Goal: Communication & Community: Answer question/provide support

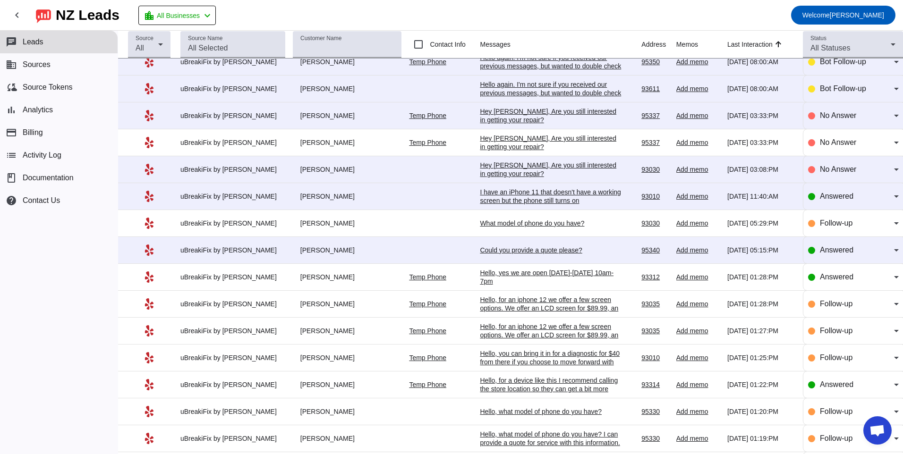
scroll to position [324, 0]
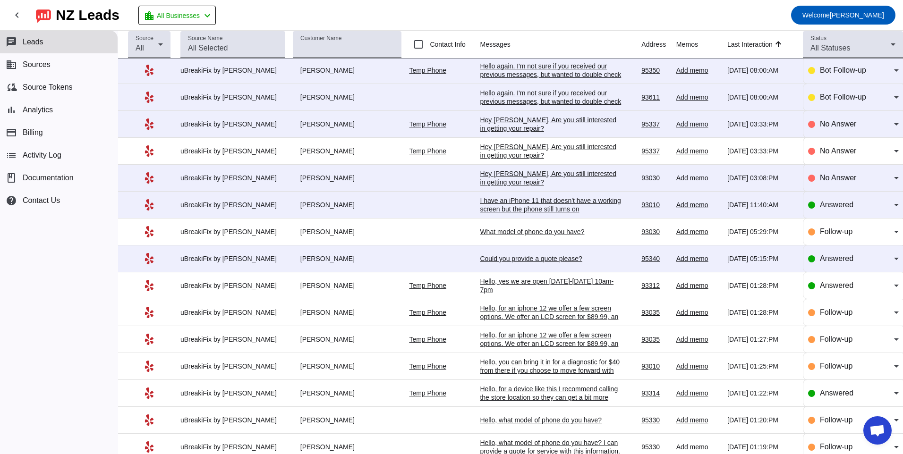
click at [497, 262] on div "Could you provide a quote please?" at bounding box center [551, 258] width 142 height 8
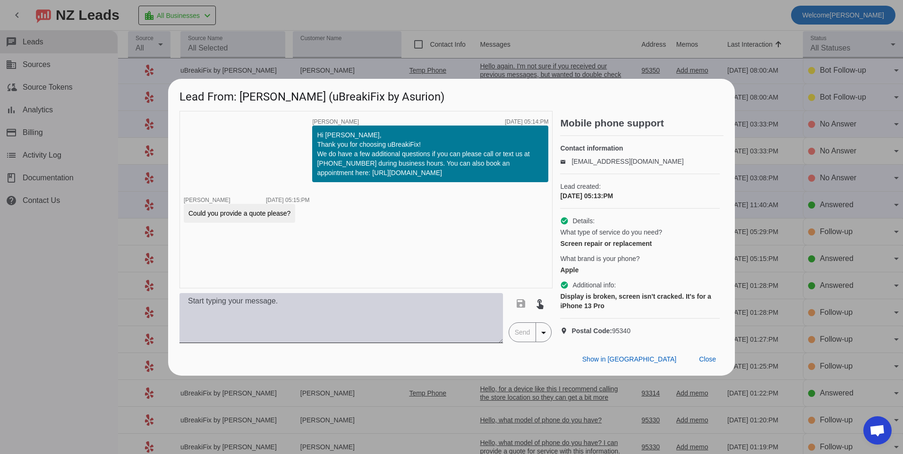
click at [428, 315] on textarea at bounding box center [340, 318] width 323 height 50
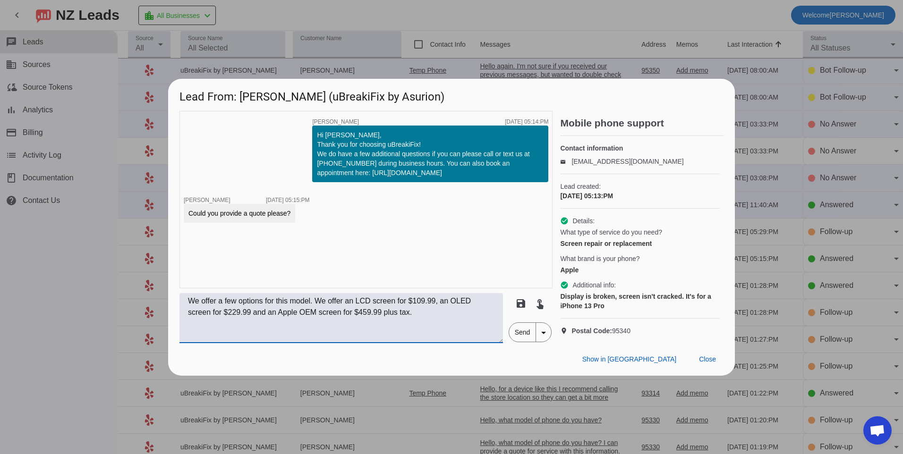
type textarea "We offer a few options for this model. We offer an LCD screen for $109.99, an O…"
click at [515, 339] on span "Send" at bounding box center [522, 332] width 27 height 19
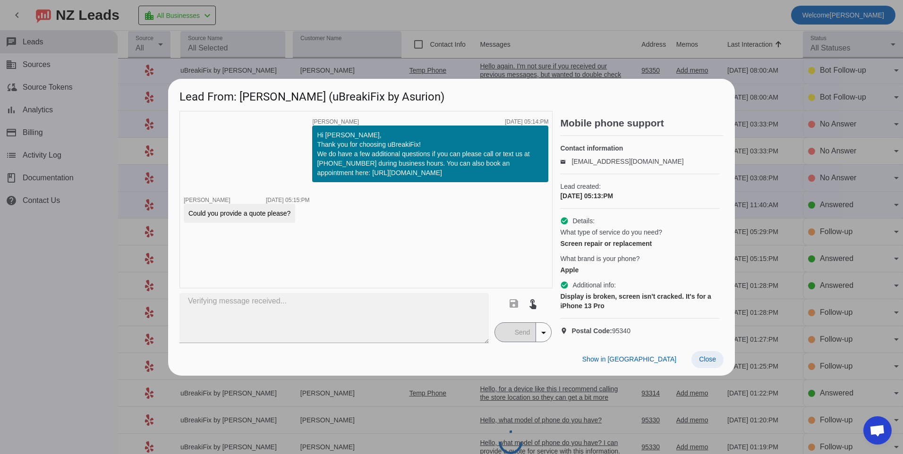
click at [716, 368] on span at bounding box center [707, 359] width 32 height 17
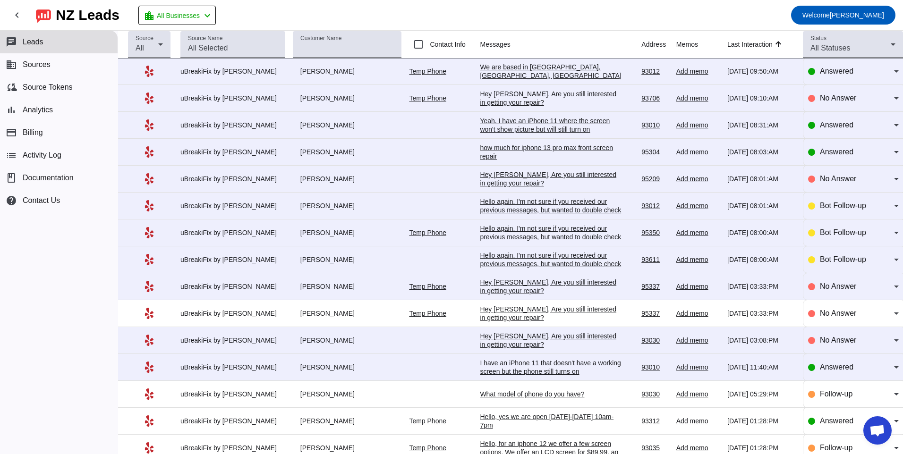
scroll to position [277, 0]
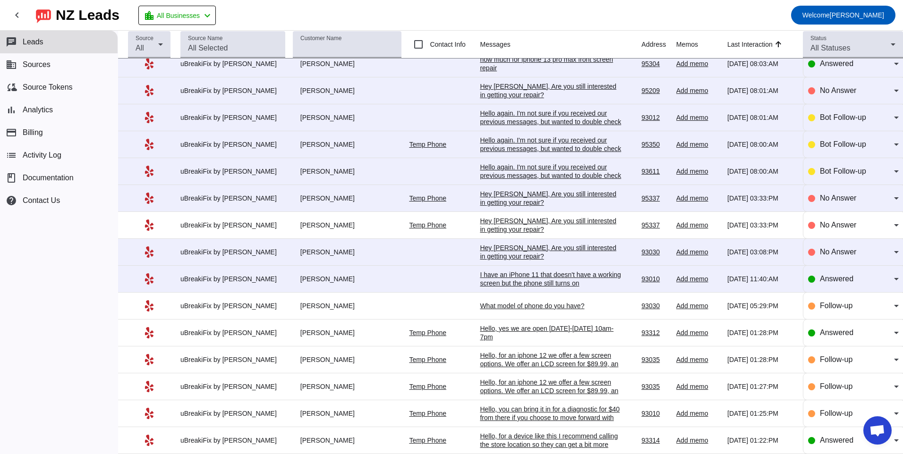
click at [508, 273] on div "I have an iPhone 11 that doesn't have a working screen but the phone still turn…" at bounding box center [551, 279] width 142 height 17
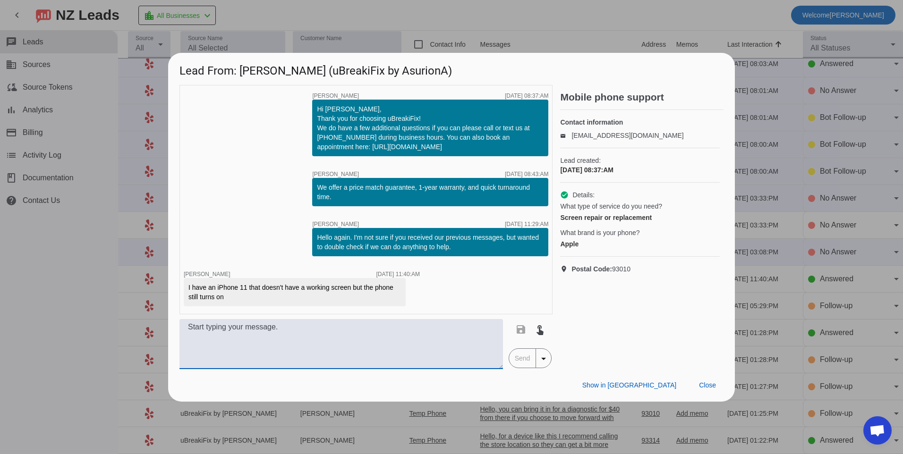
click at [421, 354] on textarea at bounding box center [340, 344] width 323 height 50
click at [324, 343] on textarea "Hello, we offer two options for this model. We offer an LCD screen for $89.99 a…" at bounding box center [340, 344] width 323 height 50
type textarea "Hello, we offer two options for this model. We offer an LCD screen for $89.99 a…"
click at [516, 359] on span "Send" at bounding box center [522, 358] width 27 height 19
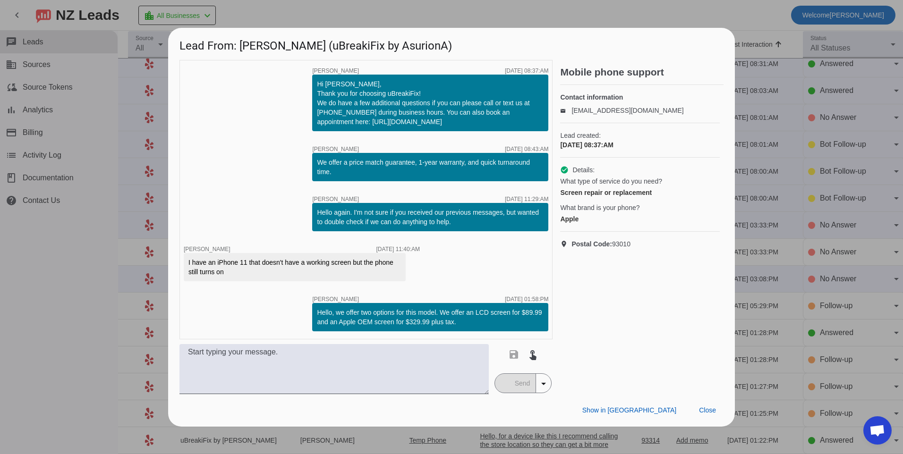
scroll to position [0, 0]
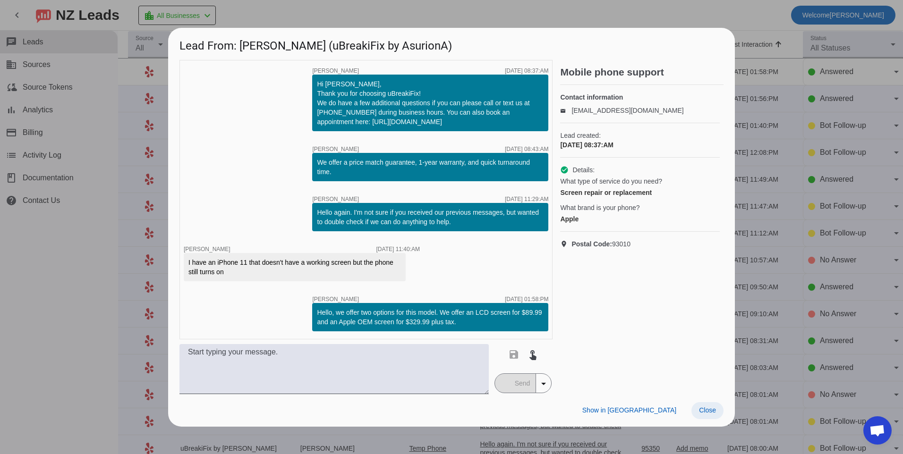
click at [704, 412] on span "Close" at bounding box center [707, 411] width 17 height 8
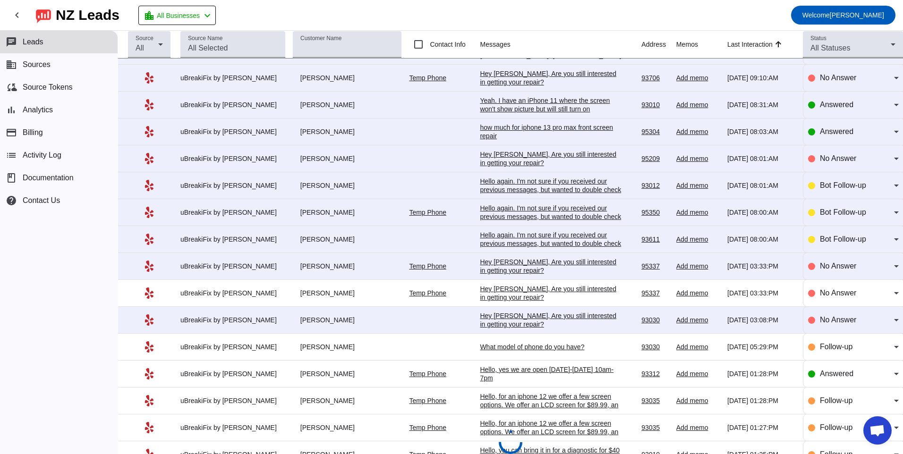
scroll to position [277, 0]
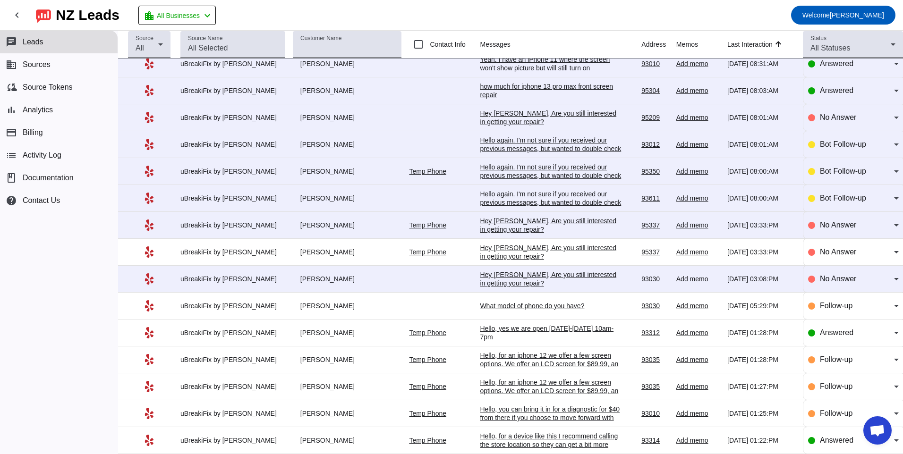
click at [537, 281] on div "Hey [PERSON_NAME], Are you still interested in getting your repair?​" at bounding box center [551, 279] width 142 height 17
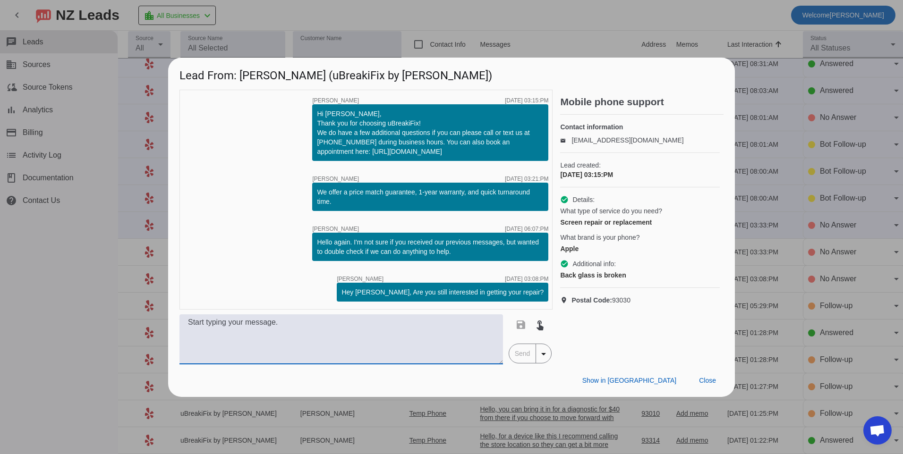
click at [348, 344] on textarea at bounding box center [340, 339] width 323 height 50
type textarea "Hello please provide the model information so that we can provide further prici…"
click at [523, 349] on span "Send" at bounding box center [522, 353] width 27 height 19
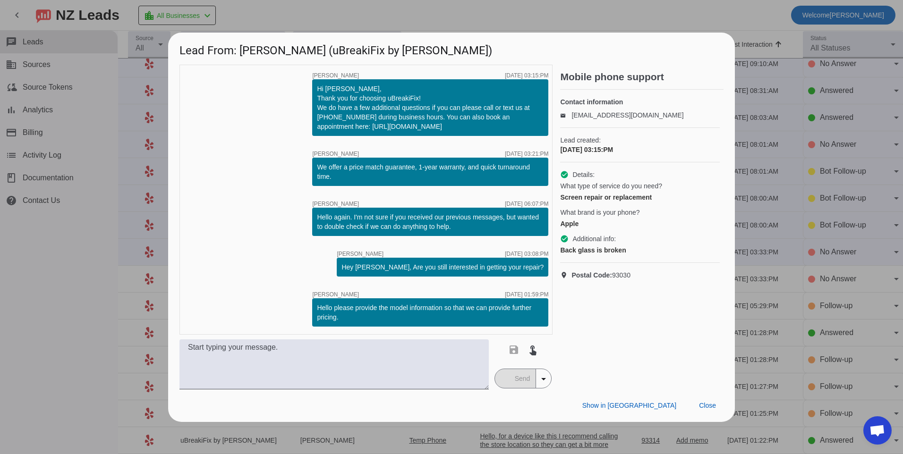
scroll to position [0, 0]
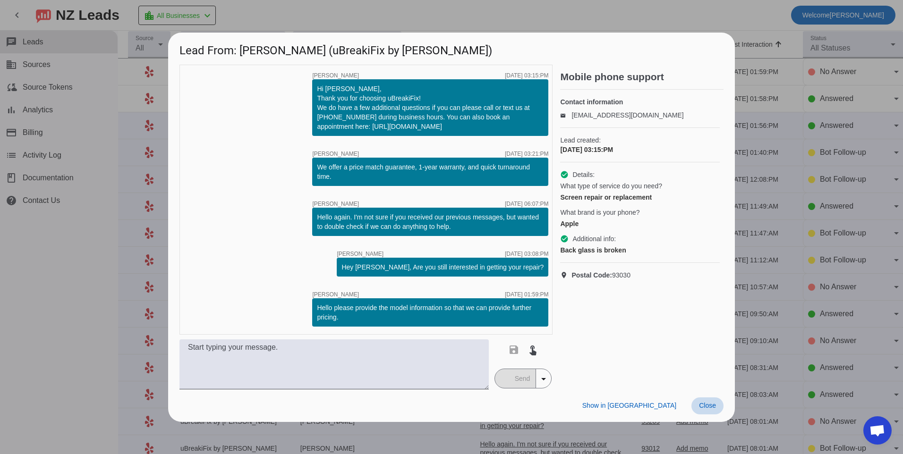
click at [706, 404] on span "Close" at bounding box center [707, 406] width 17 height 8
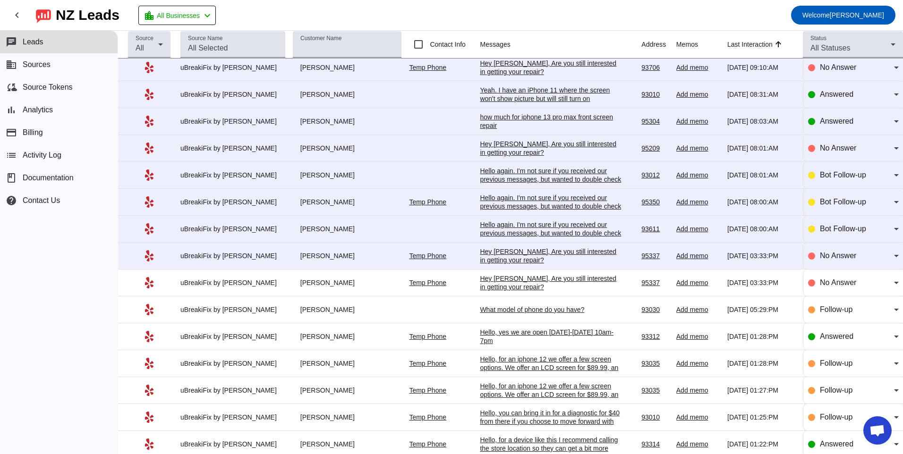
scroll to position [236, 0]
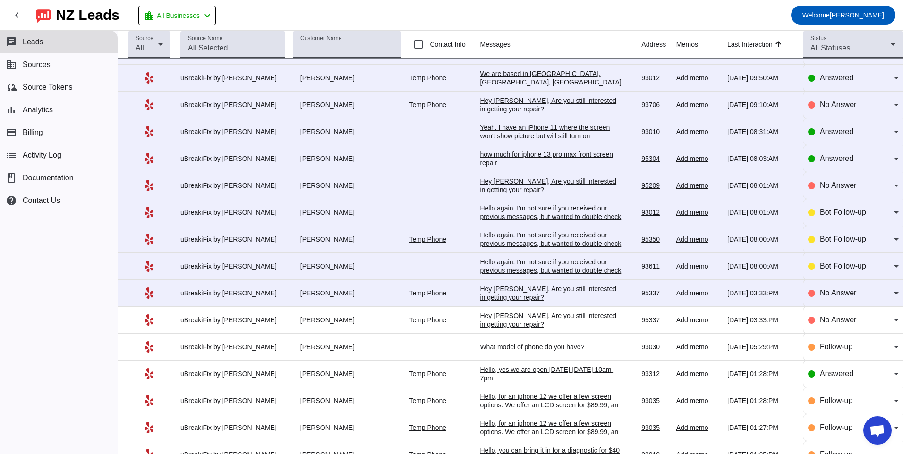
click at [499, 297] on div "Hey [PERSON_NAME], Are you still interested in getting your repair?​" at bounding box center [551, 293] width 142 height 17
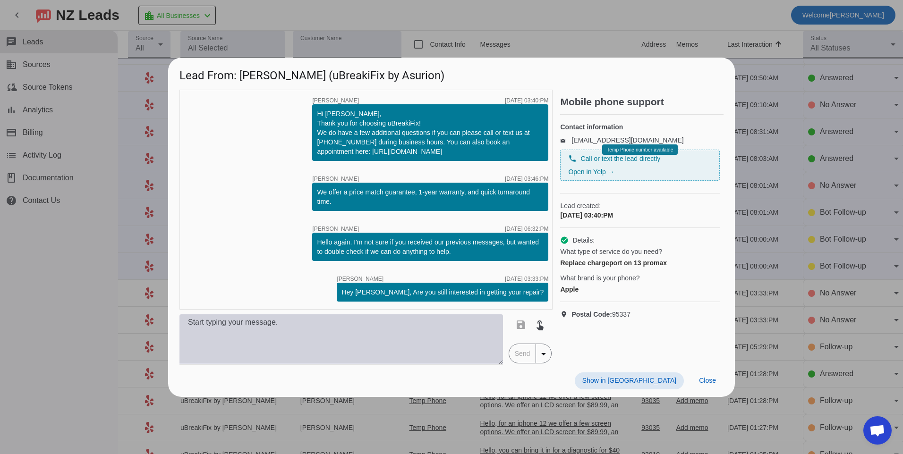
click at [463, 319] on textarea at bounding box center [340, 339] width 323 height 50
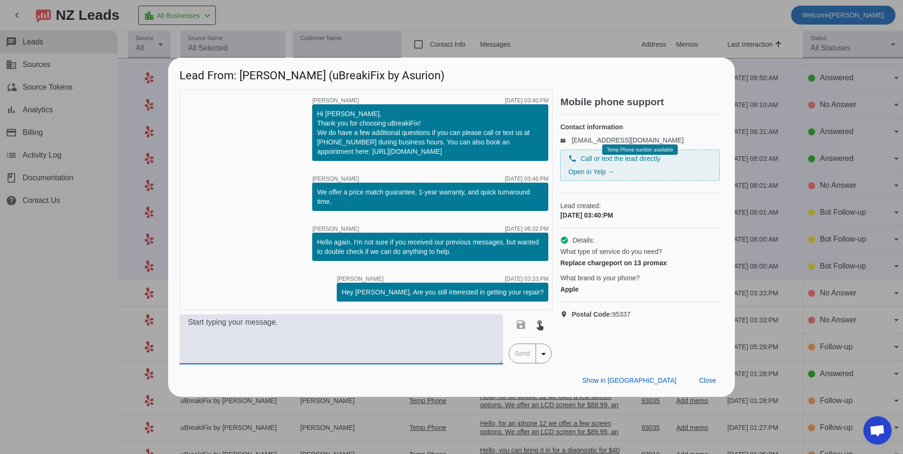
click at [270, 348] on textarea at bounding box center [340, 339] width 323 height 50
type textarea "Hello, a charge port replacement for this model is $99.99 plus tax."
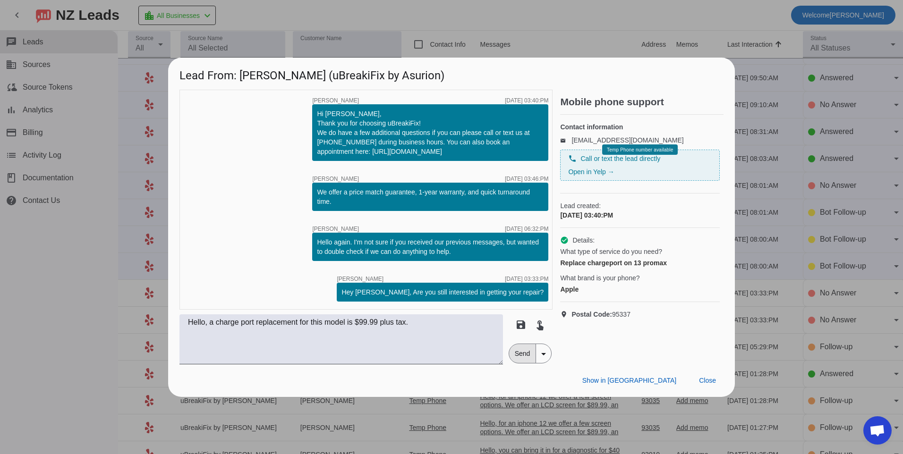
click at [514, 347] on span "Send" at bounding box center [522, 353] width 27 height 19
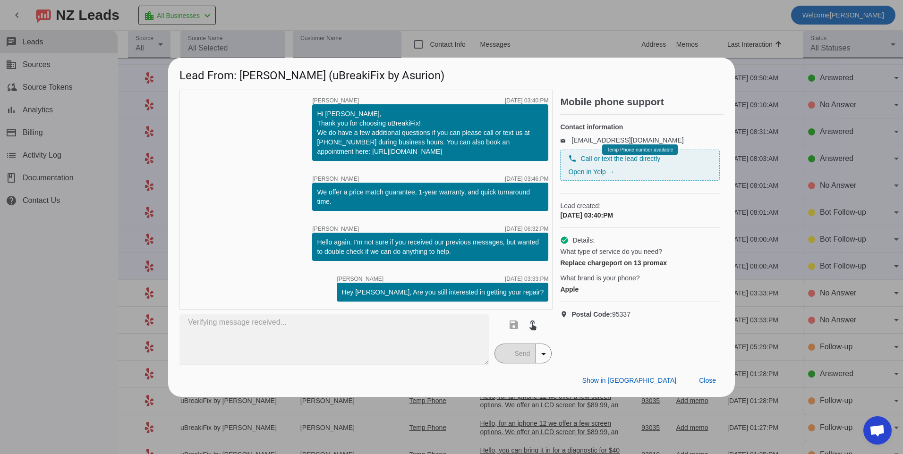
scroll to position [0, 0]
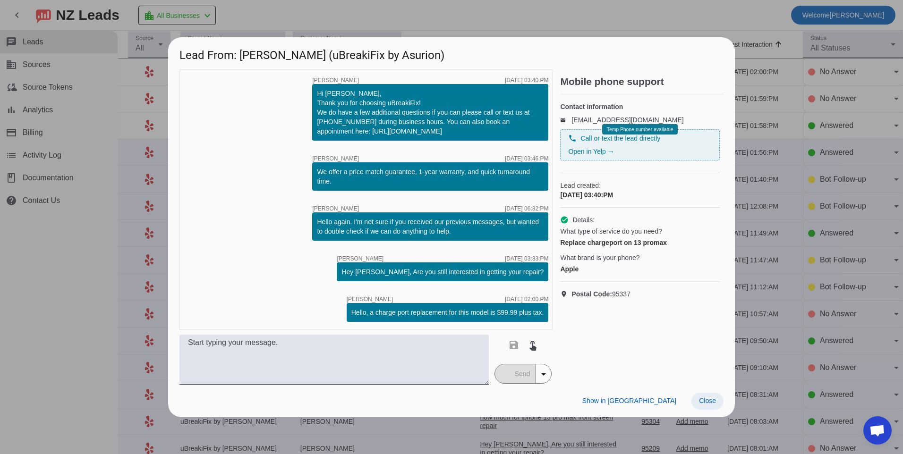
click at [720, 398] on span at bounding box center [707, 401] width 32 height 17
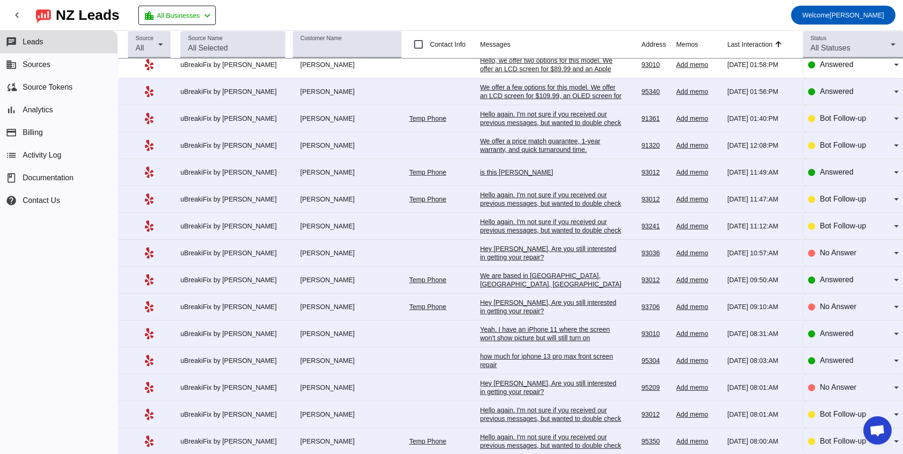
scroll to position [277, 0]
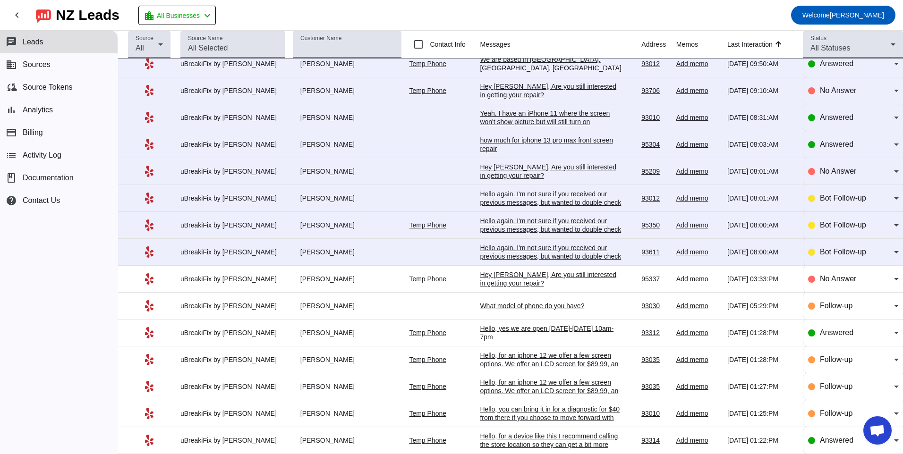
click at [528, 255] on div "Hello again. I'm not sure if you received our previous messages, but wanted to …" at bounding box center [551, 256] width 142 height 25
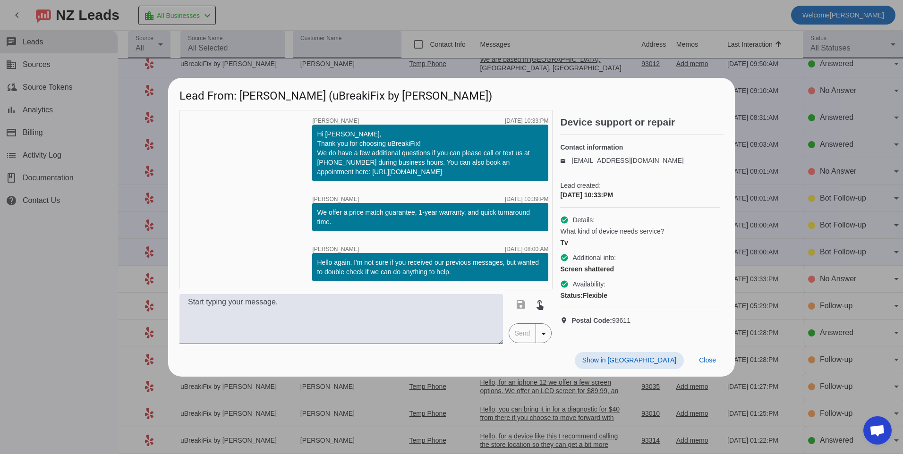
scroll to position [0, 0]
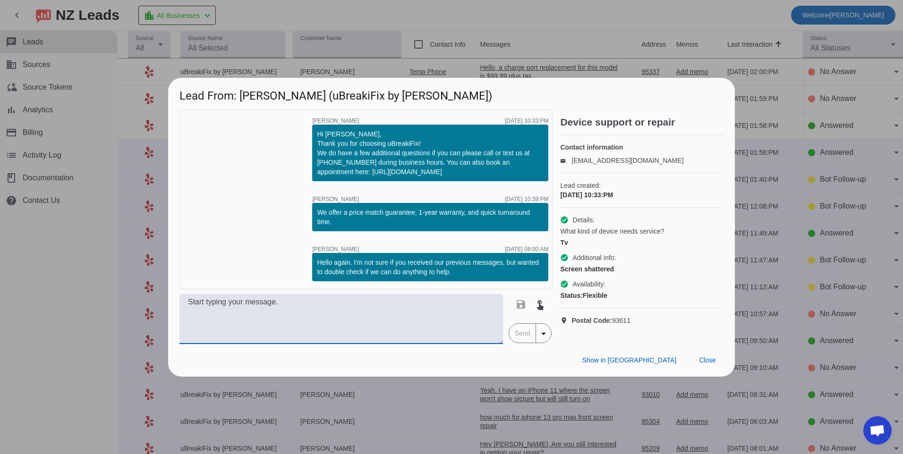
click at [464, 308] on textarea at bounding box center [340, 319] width 323 height 50
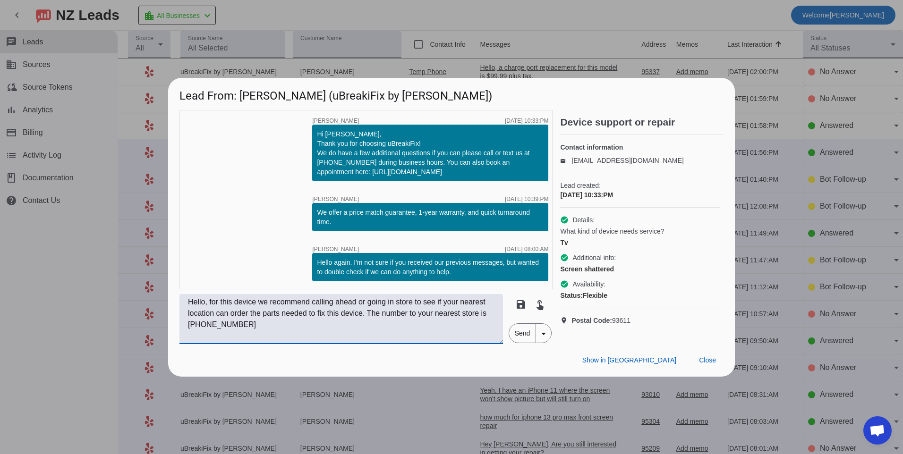
type textarea "Hello, for this device we recommend calling ahead or going in store to see if y…"
click at [518, 331] on span "Send" at bounding box center [522, 333] width 27 height 19
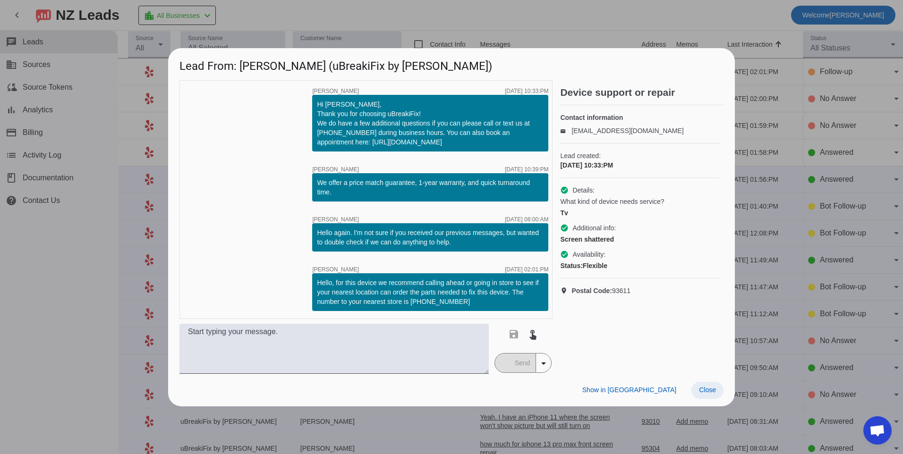
click at [710, 392] on span "Close" at bounding box center [707, 390] width 17 height 8
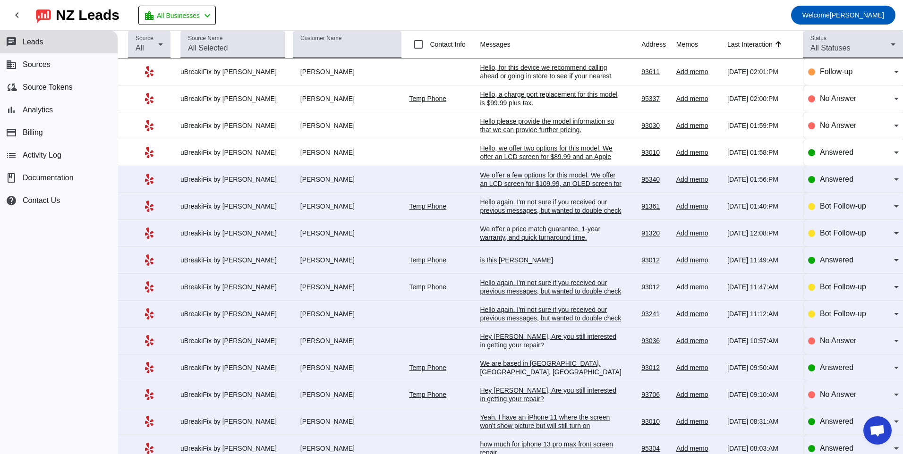
scroll to position [277, 0]
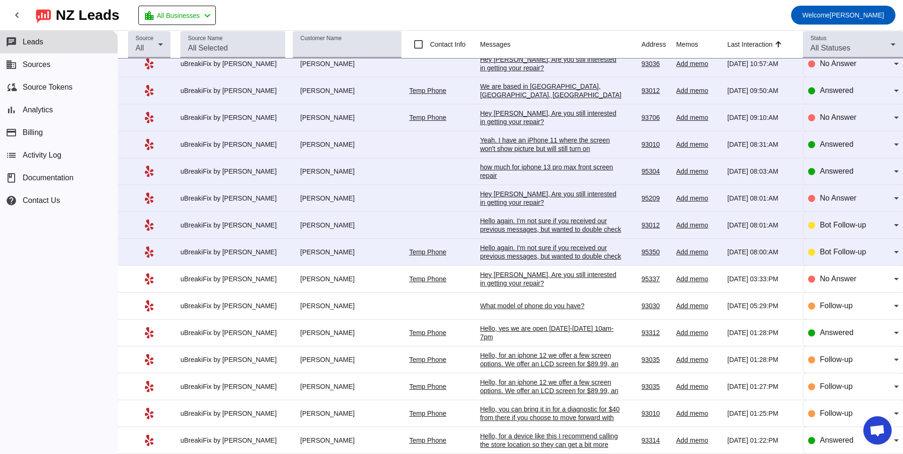
click at [523, 251] on div "Hello again. I'm not sure if you received our previous messages, but wanted to …" at bounding box center [551, 256] width 142 height 25
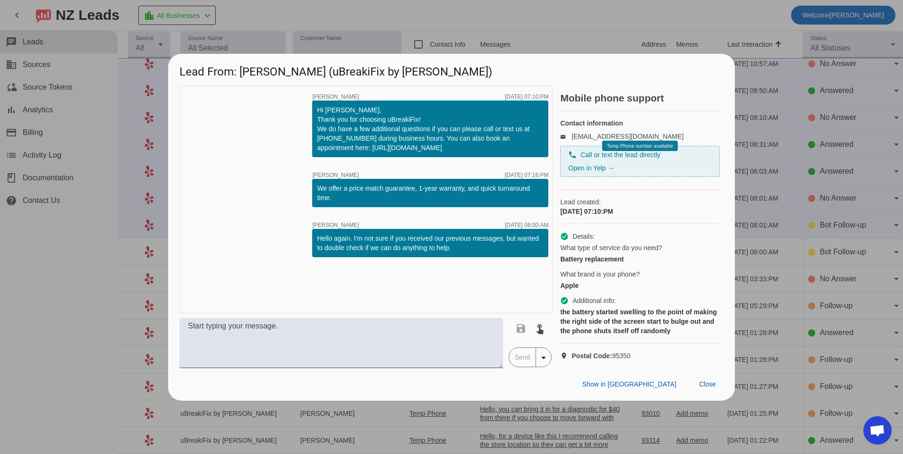
click at [523, 251] on div "timer close [PERSON_NAME] [DATE] 07:10:PM Hi [PERSON_NAME], Thank you for choos…" at bounding box center [365, 200] width 373 height 228
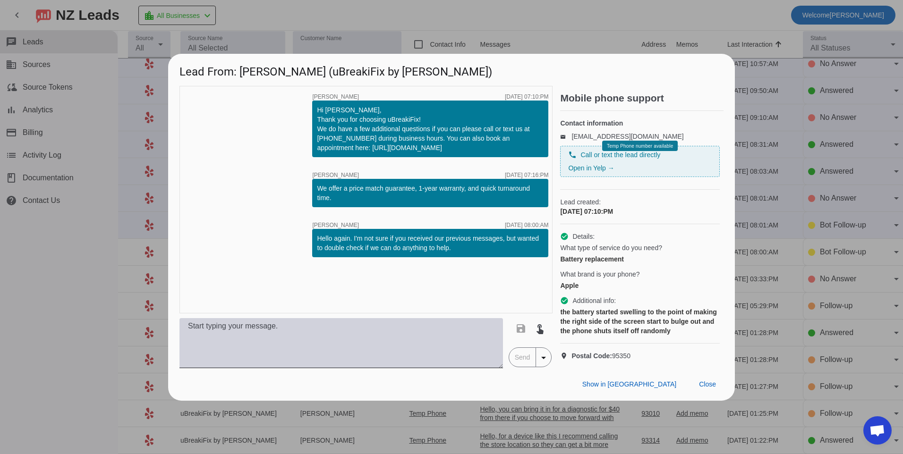
click at [471, 351] on textarea at bounding box center [340, 343] width 323 height 50
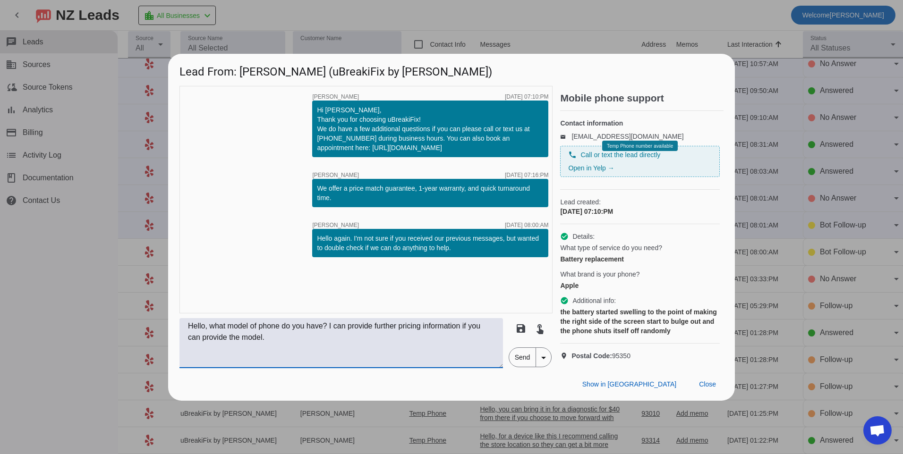
type textarea "Hello, what model of phone do you have? I can provide further pricing informati…"
click at [517, 367] on span "Send" at bounding box center [522, 357] width 27 height 19
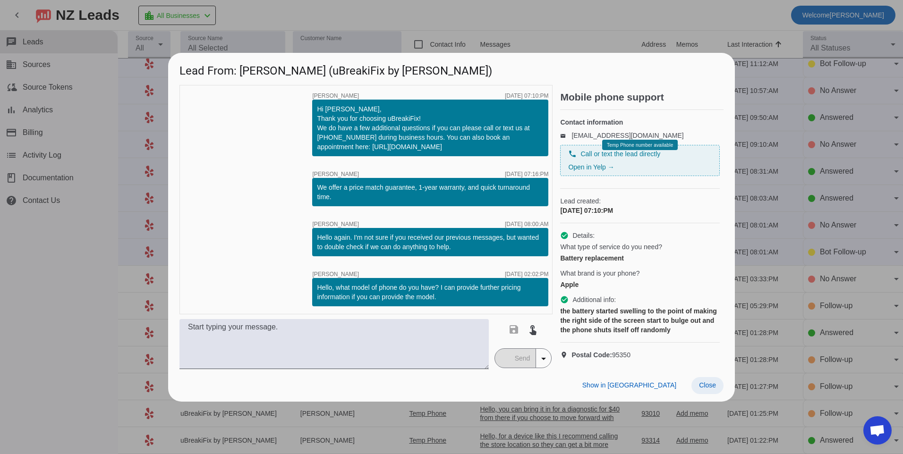
scroll to position [0, 0]
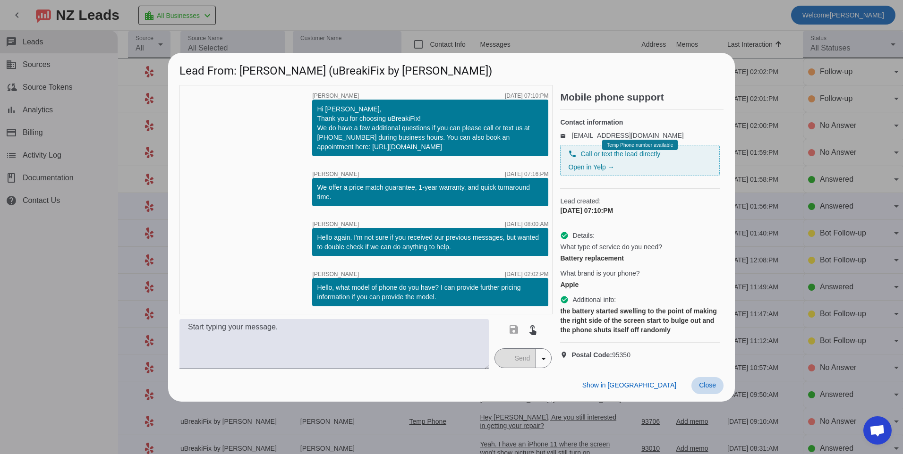
click at [707, 389] on span "Close" at bounding box center [707, 385] width 17 height 8
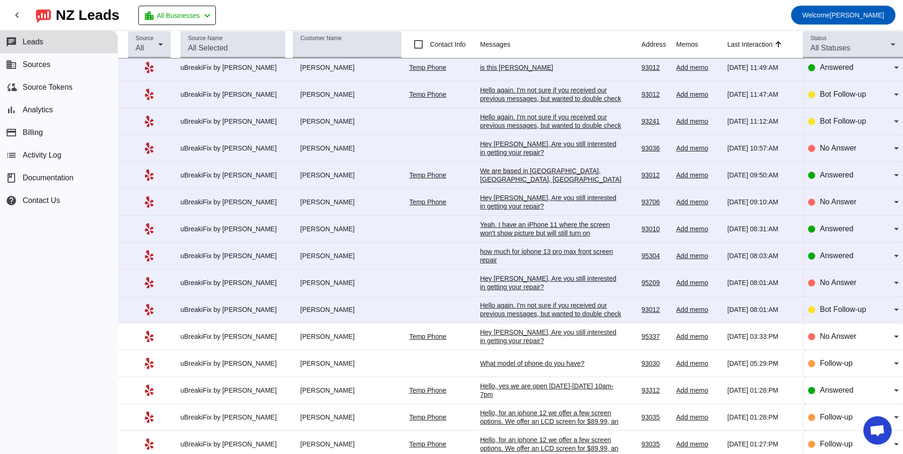
scroll to position [236, 0]
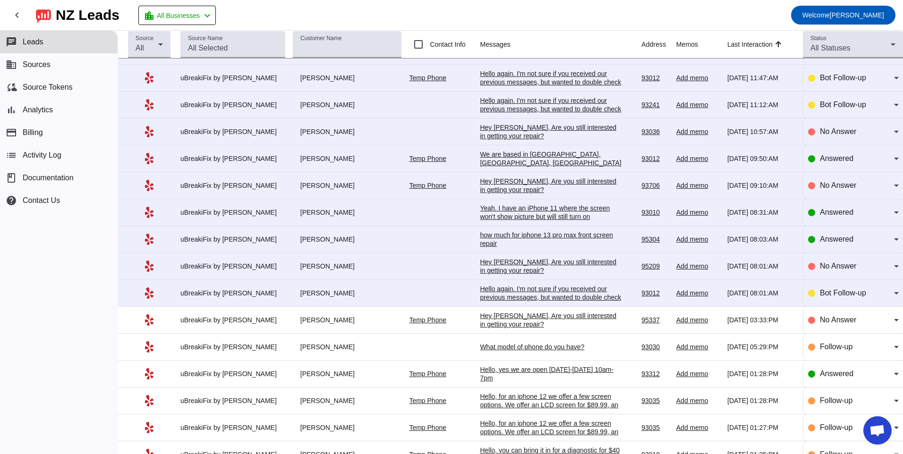
click at [515, 293] on div "Hello again. I'm not sure if you received our previous messages, but wanted to …" at bounding box center [551, 297] width 142 height 25
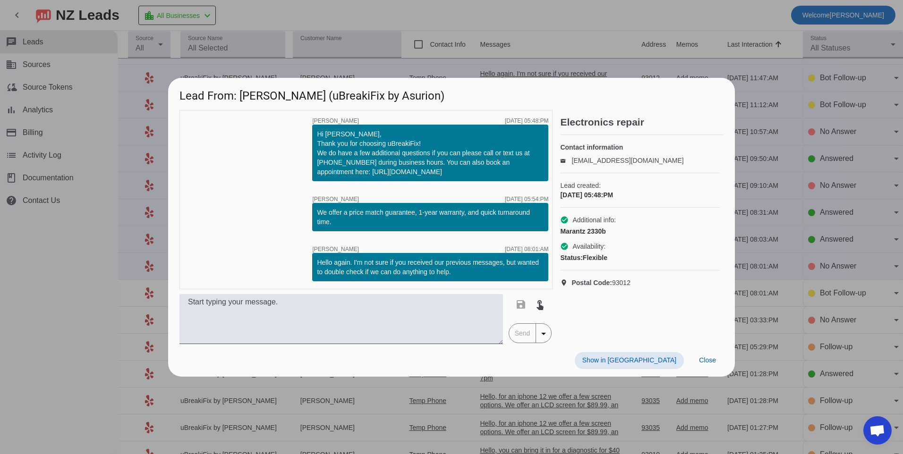
scroll to position [0, 0]
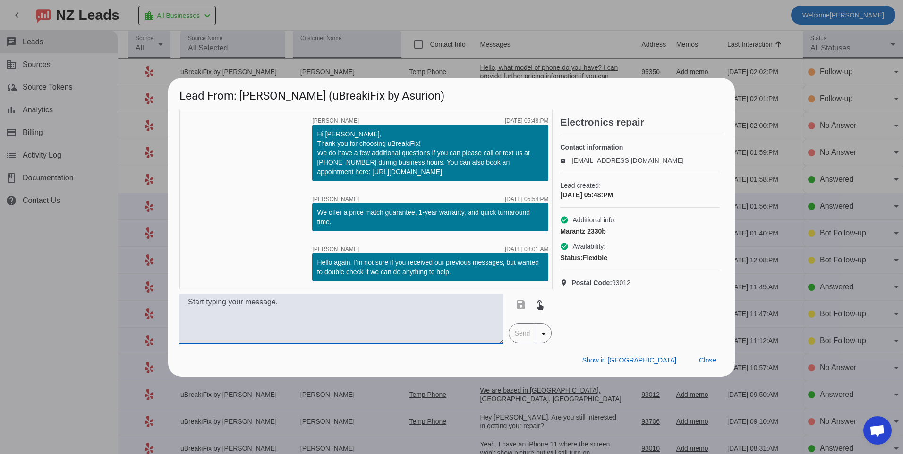
click at [445, 310] on textarea at bounding box center [340, 319] width 323 height 50
click at [716, 359] on span at bounding box center [707, 360] width 32 height 17
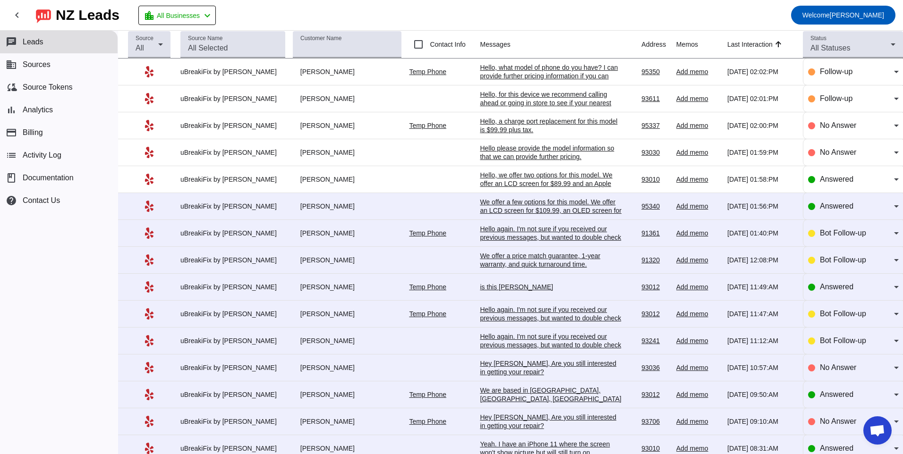
click at [529, 92] on div "Hello, for this device we recommend calling ahead or going in store to see if y…" at bounding box center [551, 111] width 142 height 42
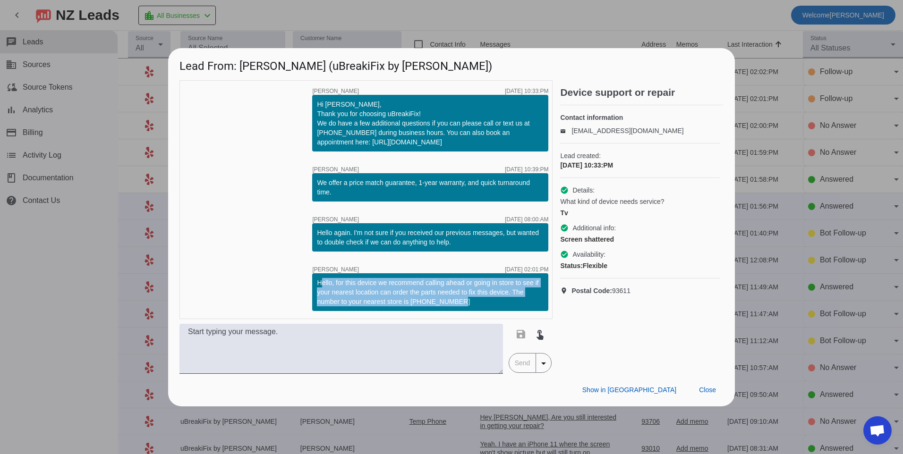
drag, startPoint x: 316, startPoint y: 280, endPoint x: 466, endPoint y: 301, distance: 151.0
click at [466, 301] on div "Hello, for this device we recommend calling ahead or going in store to see if y…" at bounding box center [430, 292] width 236 height 38
copy div "Hello, for this device we recommend calling ahead or going in store to see if y…"
click at [712, 387] on span "Close" at bounding box center [707, 390] width 17 height 8
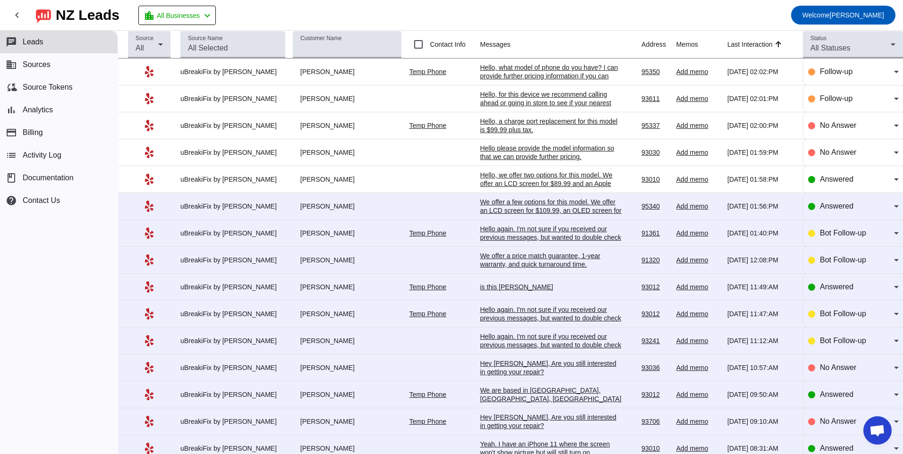
scroll to position [142, 0]
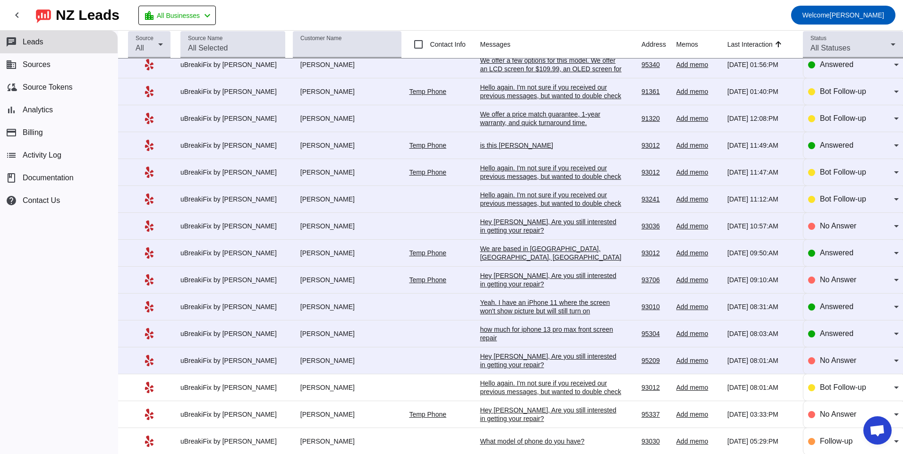
click at [519, 387] on div "Hello again. I'm not sure if you received our previous messages, but wanted to …" at bounding box center [551, 391] width 142 height 25
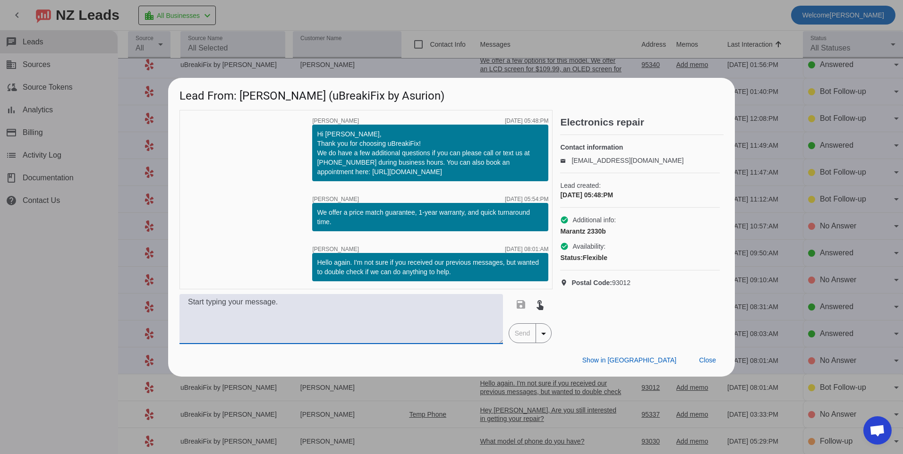
click at [337, 328] on textarea at bounding box center [340, 319] width 323 height 50
paste textarea "Hello, for this device we recommend calling ahead or going in store to see if y…"
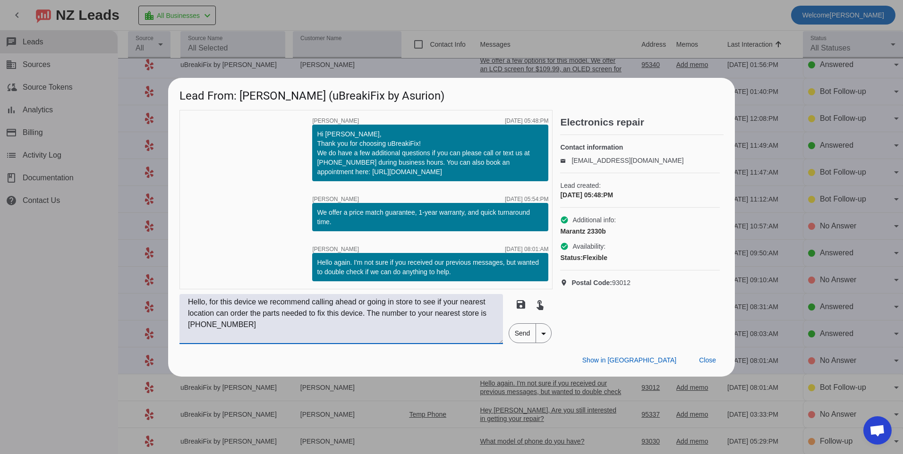
drag, startPoint x: 233, startPoint y: 324, endPoint x: 188, endPoint y: 327, distance: 45.4
click at [188, 327] on textarea "Hello, for this device we recommend calling ahead or going in store to see if y…" at bounding box center [340, 319] width 323 height 50
drag, startPoint x: 480, startPoint y: 326, endPoint x: 486, endPoint y: 330, distance: 7.1
type textarea "Hello, for this device we recommend calling ahead or going in store to see if y…"
drag, startPoint x: 486, startPoint y: 330, endPoint x: 514, endPoint y: 356, distance: 37.4
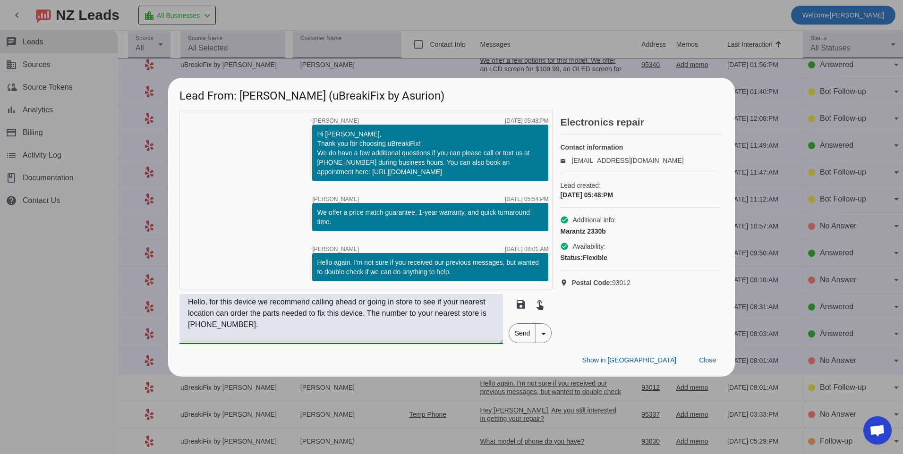
click at [514, 356] on div "Show in Yelp Close" at bounding box center [451, 360] width 567 height 33
click at [517, 339] on span "Send" at bounding box center [522, 333] width 27 height 19
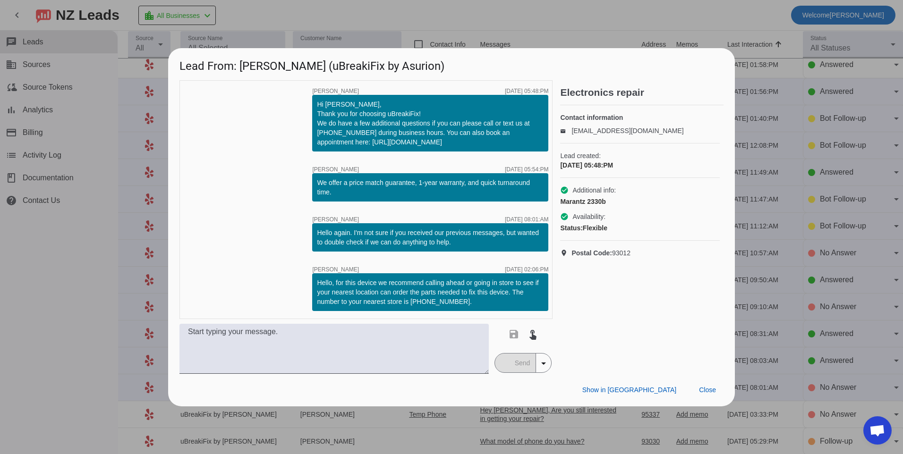
scroll to position [0, 0]
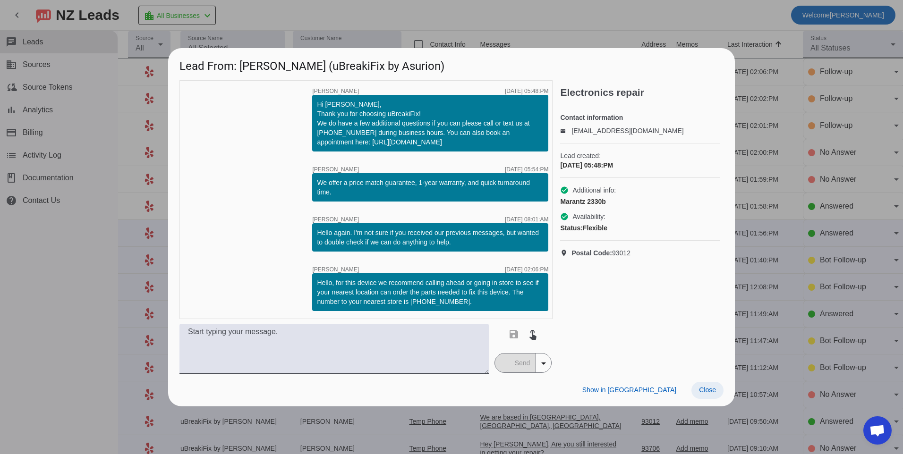
click at [712, 385] on span at bounding box center [707, 390] width 32 height 17
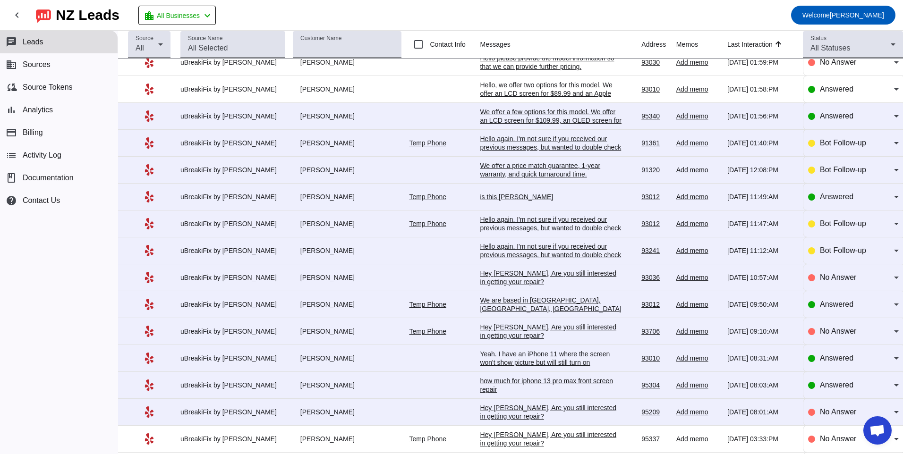
scroll to position [283, 0]
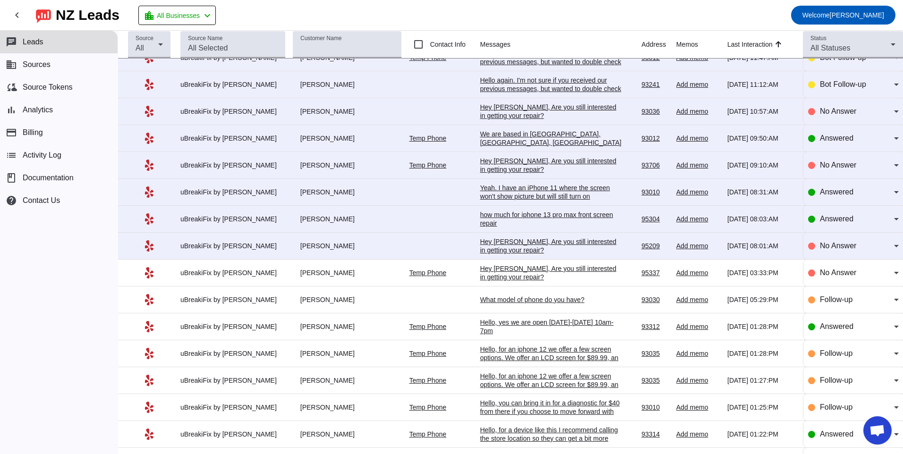
click at [480, 240] on div "Hey [PERSON_NAME], Are you still interested in getting your repair?​" at bounding box center [551, 245] width 142 height 17
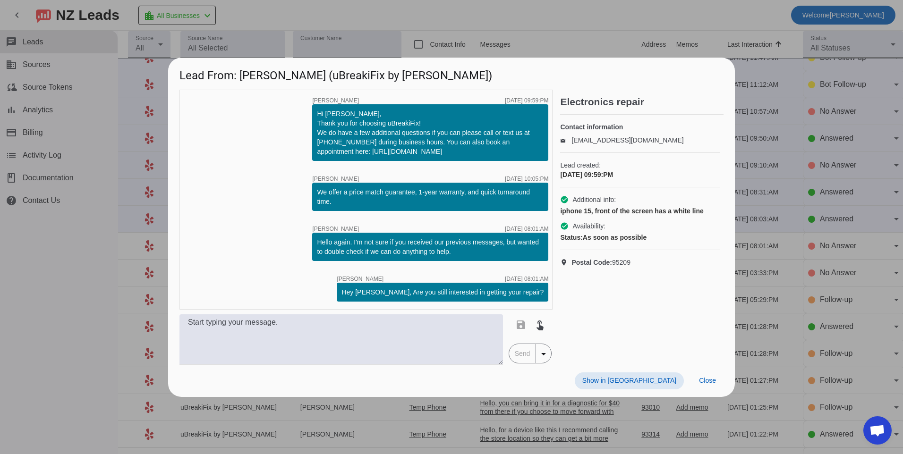
scroll to position [0, 0]
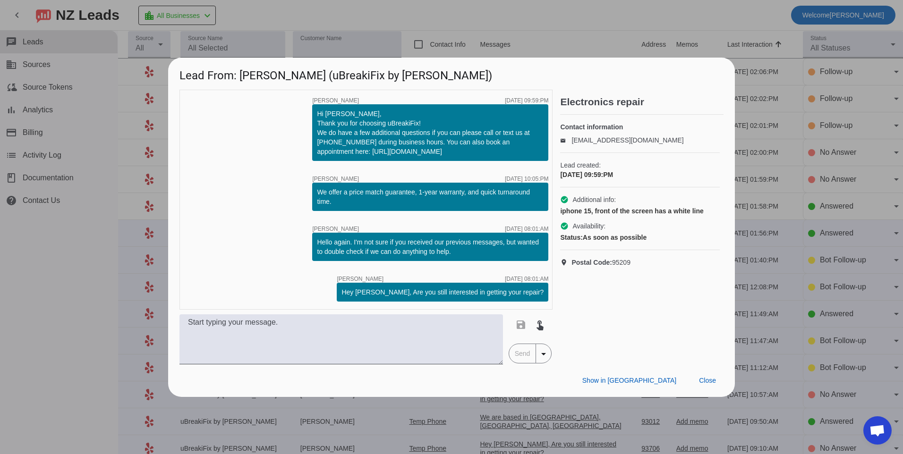
click at [478, 310] on div "timer close [PERSON_NAME] [DATE] 09:59:PM Hi [PERSON_NAME], Thank you for choos…" at bounding box center [365, 227] width 373 height 275
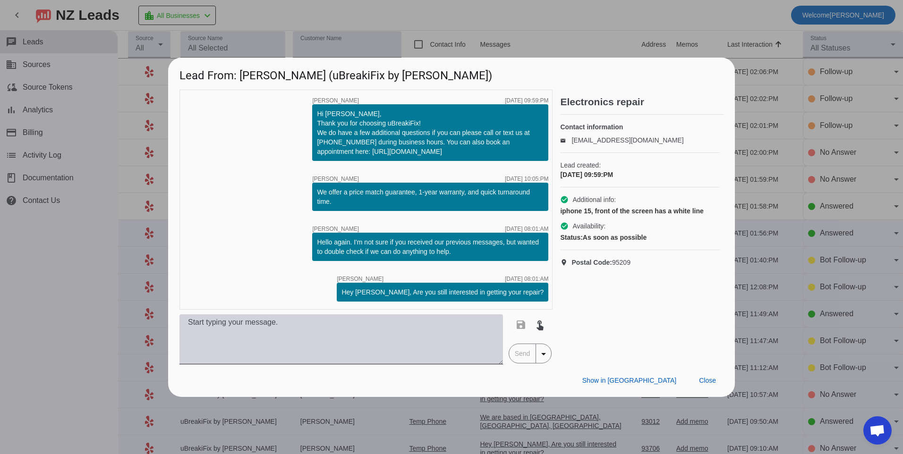
click at [469, 329] on textarea at bounding box center [340, 339] width 323 height 50
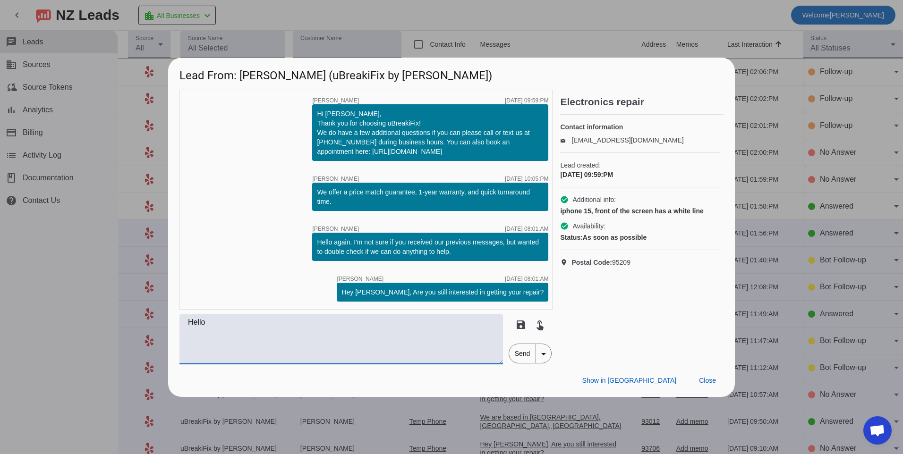
click at [415, 327] on textarea "Hello" at bounding box center [340, 339] width 323 height 50
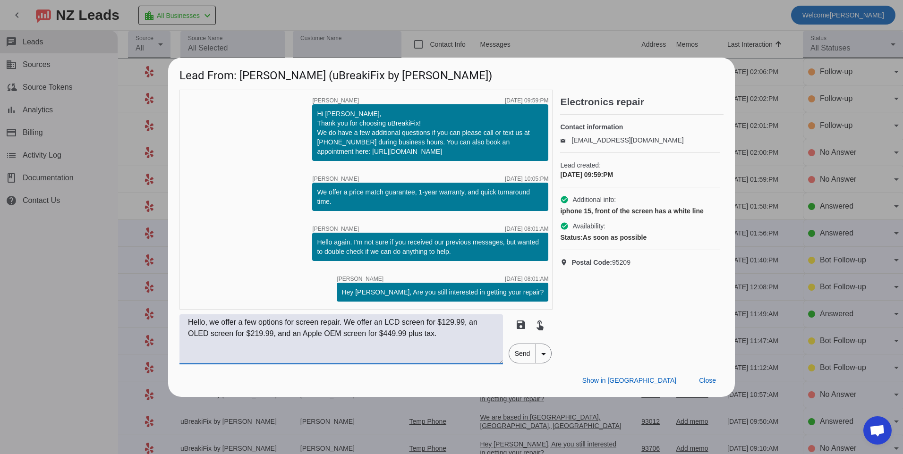
type textarea "Hello, we offer a few options for screen repair. We offer an LCD screen for $12…"
click at [518, 357] on span "Send" at bounding box center [522, 353] width 27 height 19
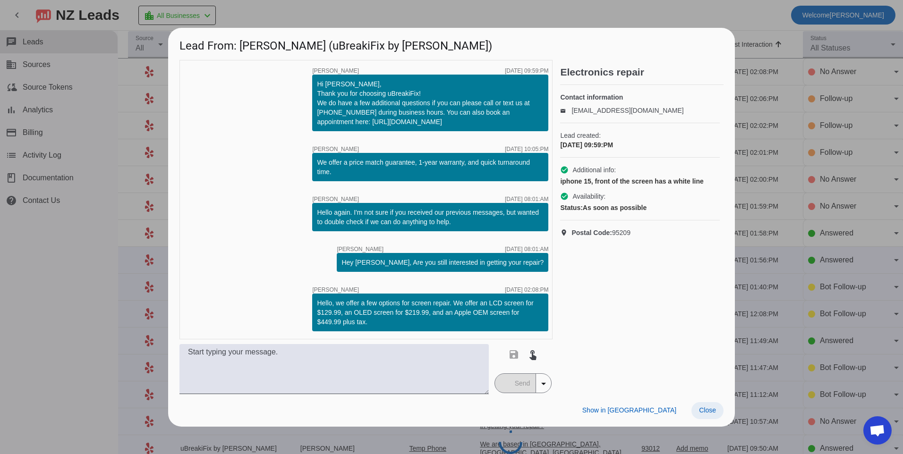
click at [703, 407] on span "Close" at bounding box center [707, 411] width 17 height 8
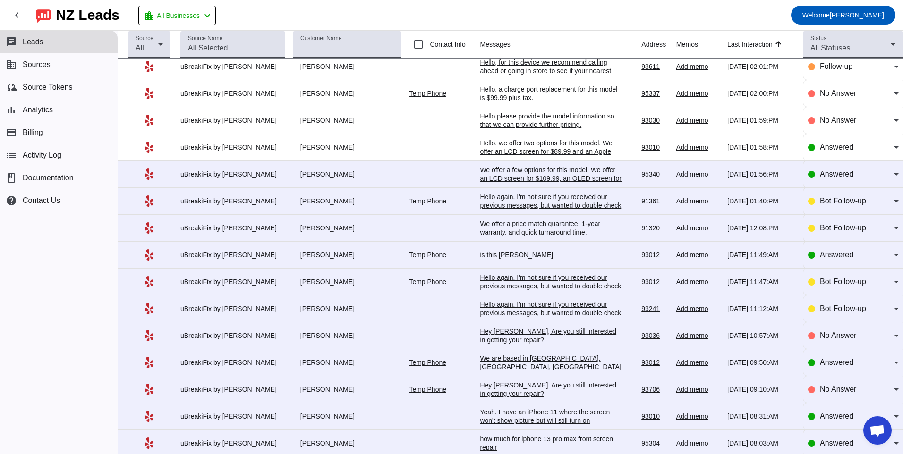
scroll to position [142, 0]
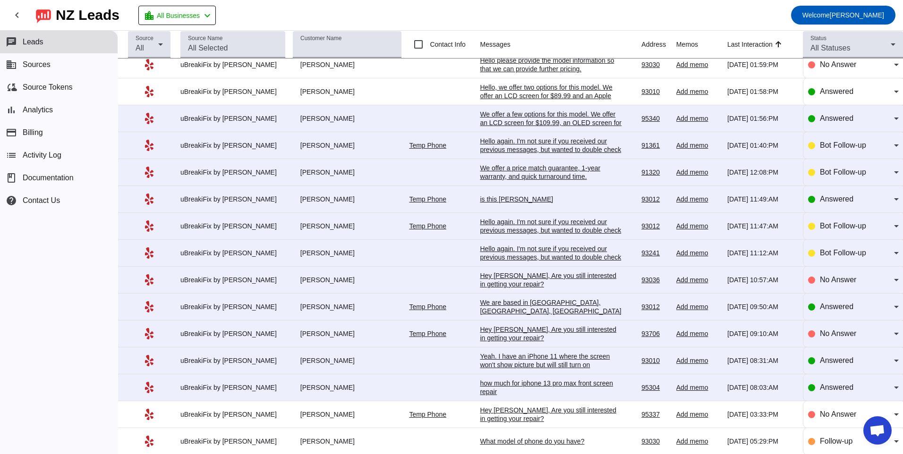
click at [503, 384] on div "how much for iphone 13 pro max front screen repair" at bounding box center [551, 387] width 142 height 17
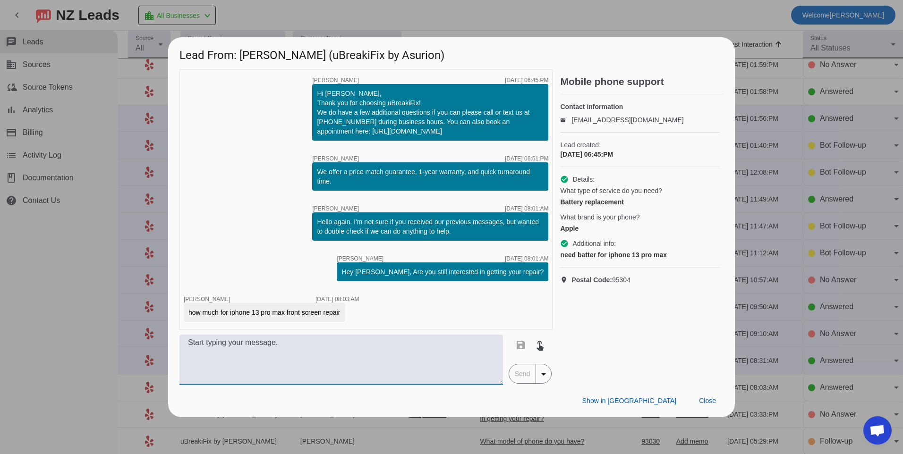
click at [459, 370] on textarea at bounding box center [340, 360] width 323 height 50
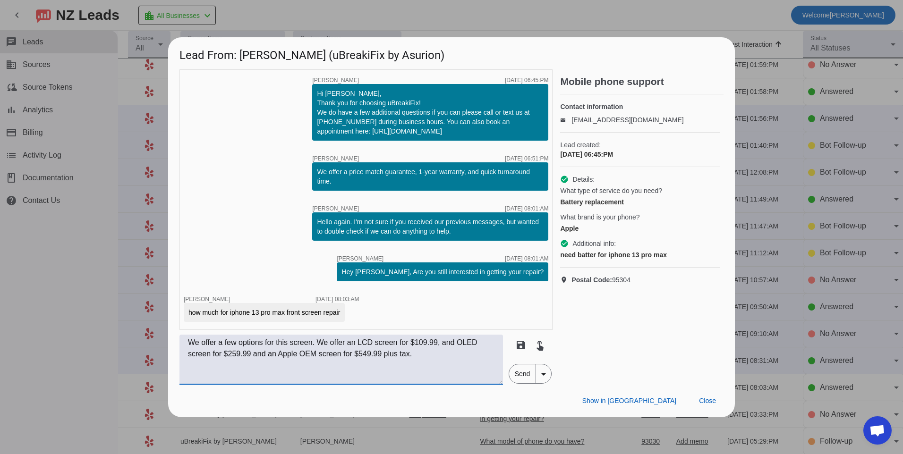
type textarea "We offer a few options for this screen. We offer an LCD screen for $109.99, and…"
click at [520, 371] on span "Send" at bounding box center [522, 373] width 27 height 19
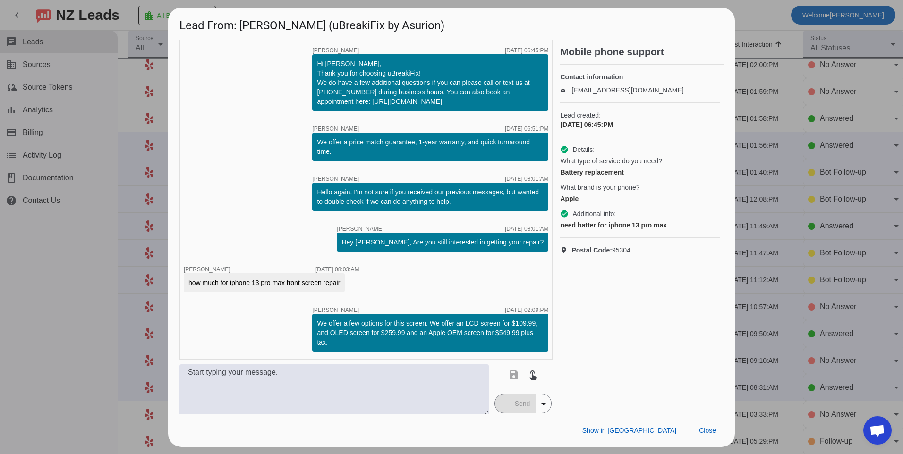
scroll to position [0, 0]
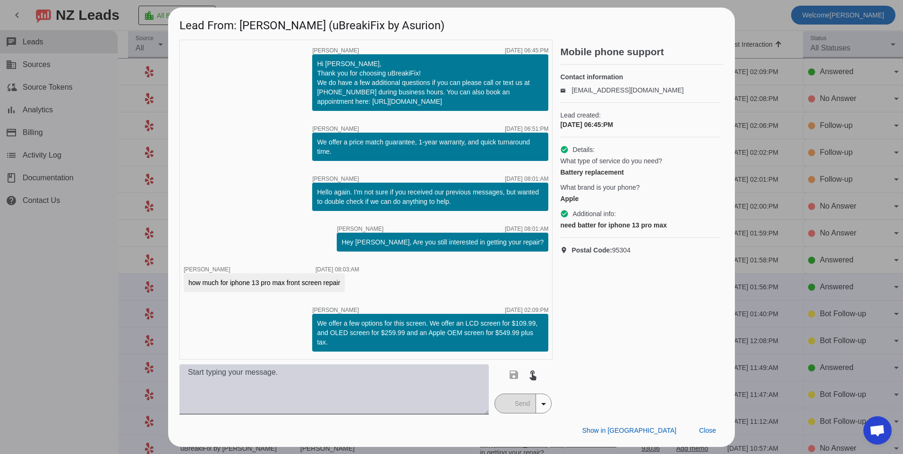
click at [424, 400] on textarea at bounding box center [333, 389] width 309 height 50
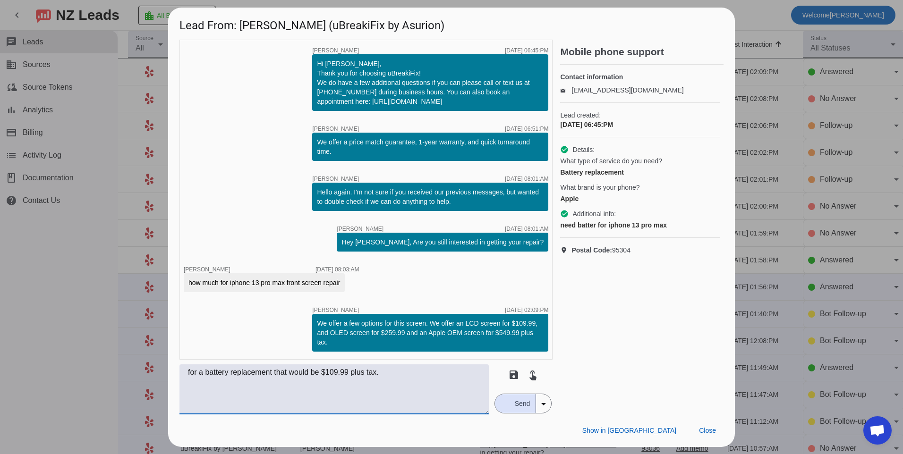
type textarea "for a battery replacement that would be $109.99 plus tax."
click at [504, 405] on div "button" at bounding box center [504, 403] width 8 height 8
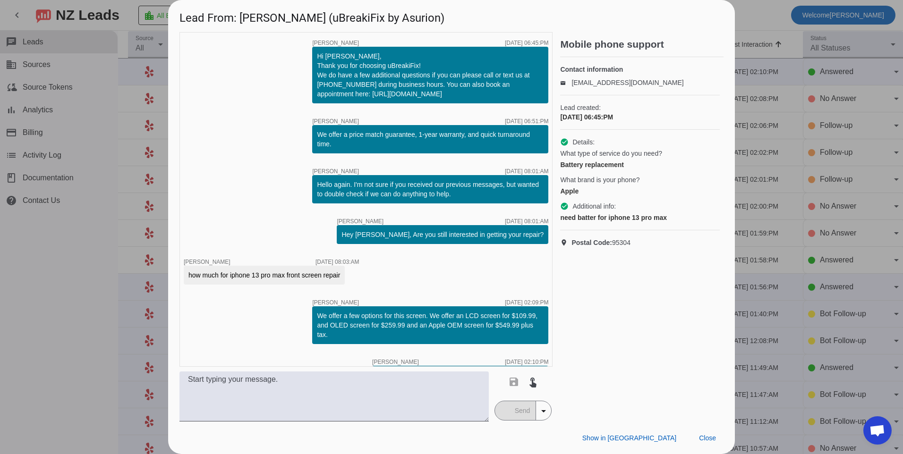
scroll to position [26, 0]
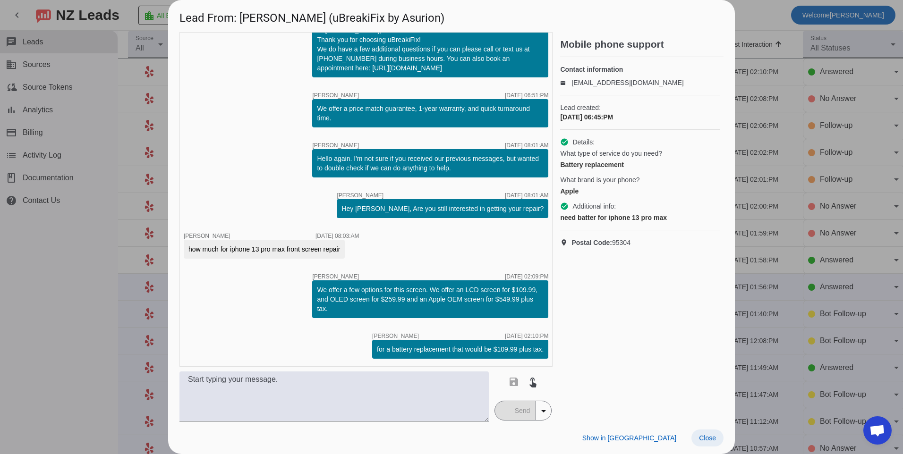
click at [703, 438] on span "Close" at bounding box center [707, 438] width 17 height 8
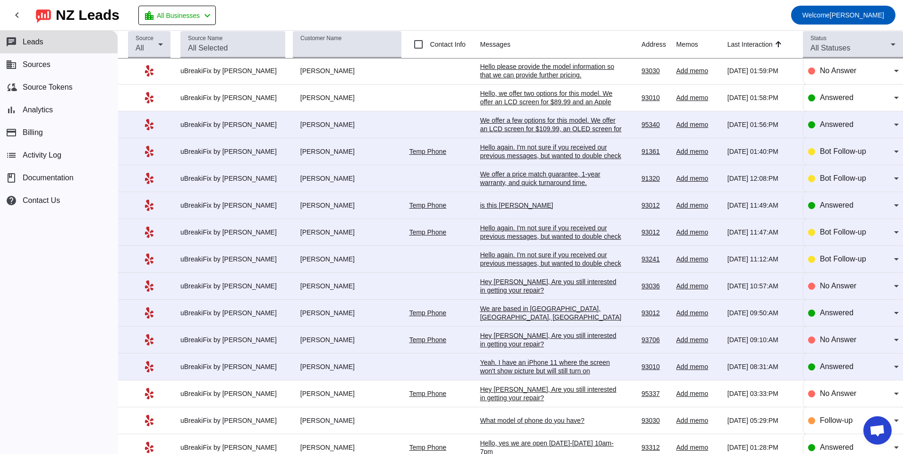
scroll to position [189, 0]
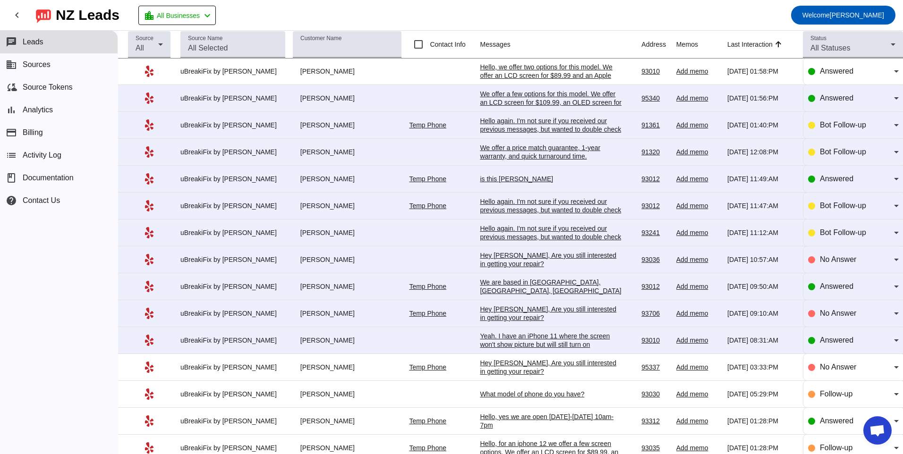
click at [515, 343] on div "Yeah. I have an iPhone 11 where the screen won't show picture but will still tu…" at bounding box center [551, 340] width 142 height 17
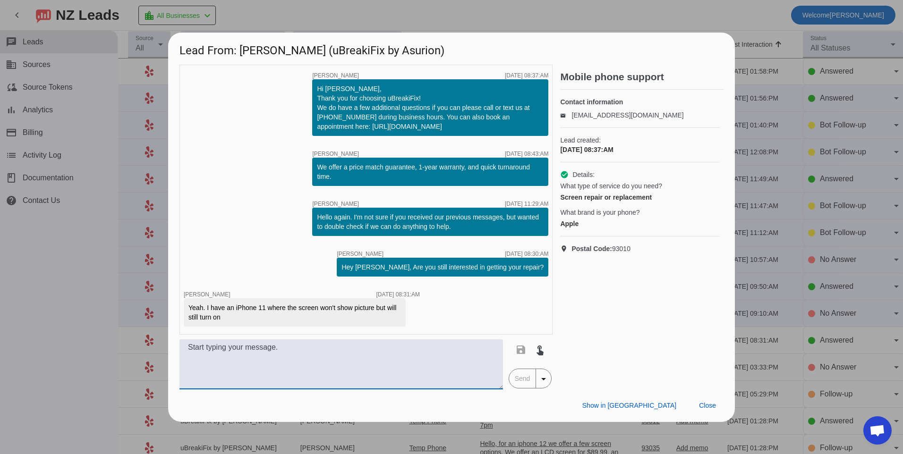
click at [403, 371] on textarea at bounding box center [340, 364] width 323 height 50
click at [241, 349] on textarea at bounding box center [340, 364] width 323 height 50
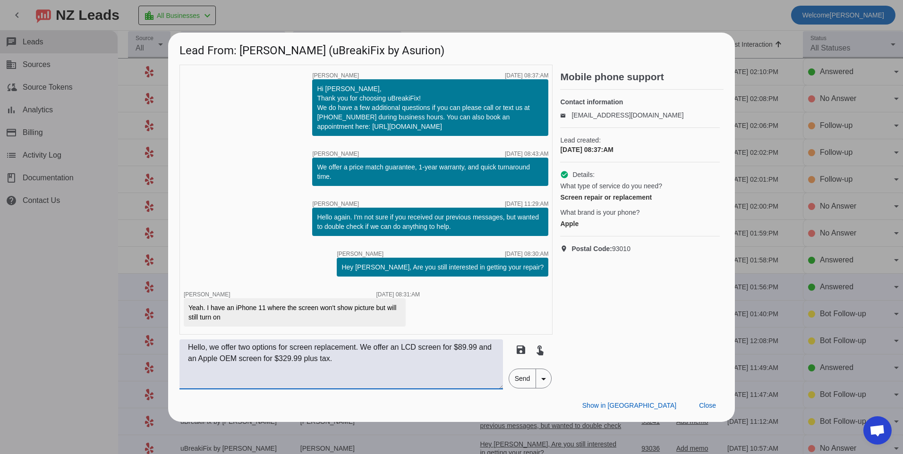
type textarea "Hello, we offer two options for screen replacement. We offer an LCD screen for …"
click at [525, 379] on span "Send" at bounding box center [522, 378] width 27 height 19
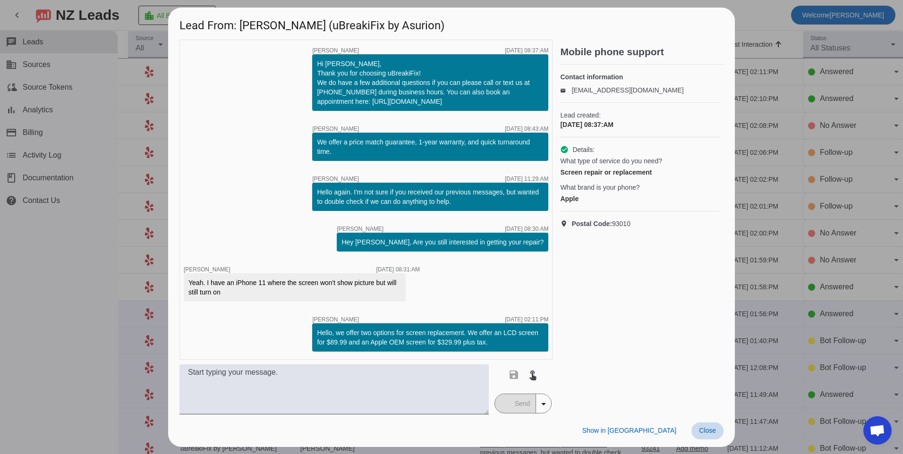
click at [707, 435] on span at bounding box center [707, 431] width 32 height 17
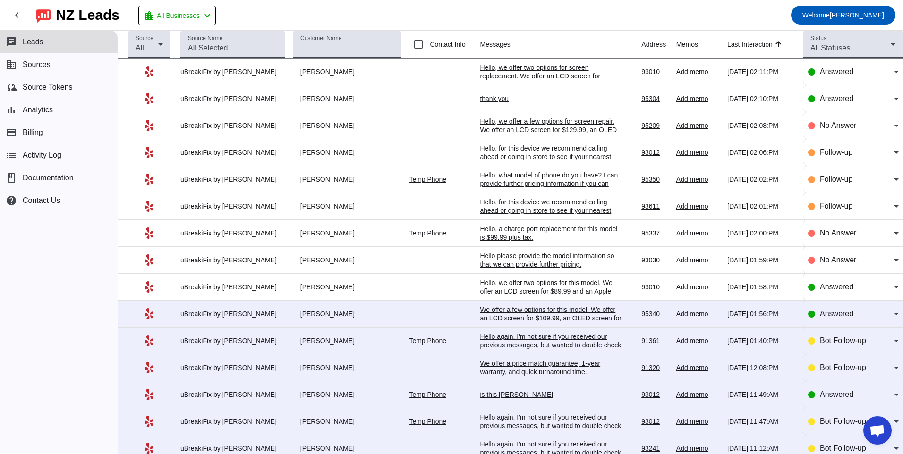
scroll to position [277, 0]
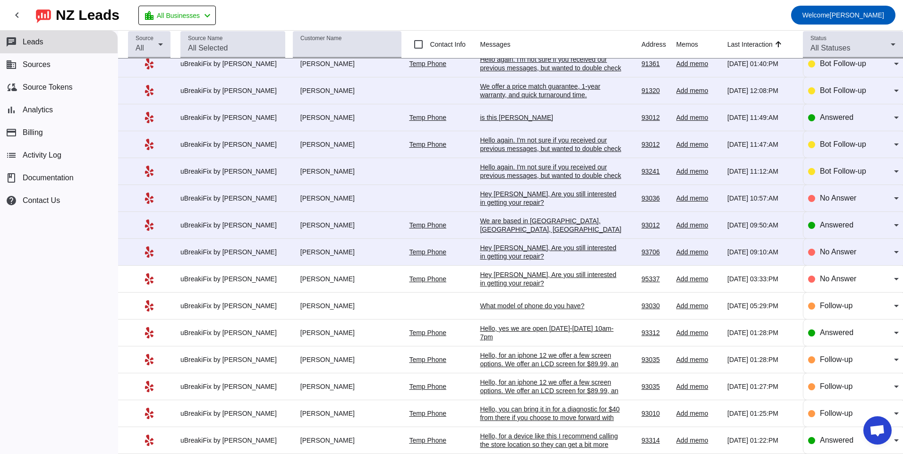
click at [515, 251] on div "Hey [PERSON_NAME], Are you still interested in getting your repair?​" at bounding box center [551, 252] width 142 height 17
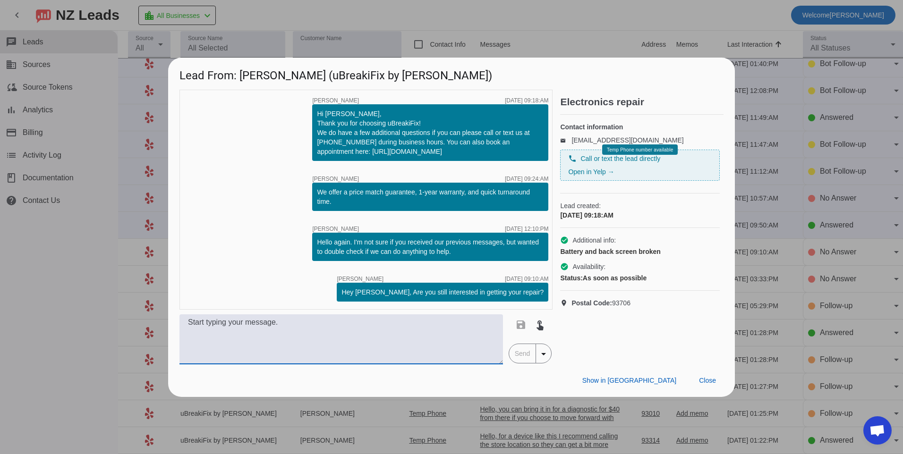
click at [469, 343] on textarea at bounding box center [340, 339] width 323 height 50
type textarea "Hello, what model of device do you have?"
click at [520, 352] on span "Send" at bounding box center [522, 353] width 27 height 19
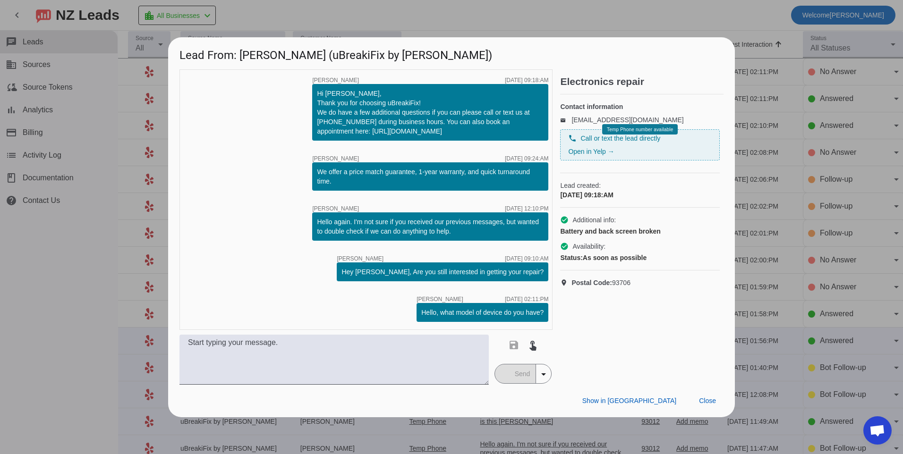
scroll to position [0, 0]
click at [713, 403] on span "Close" at bounding box center [707, 401] width 17 height 8
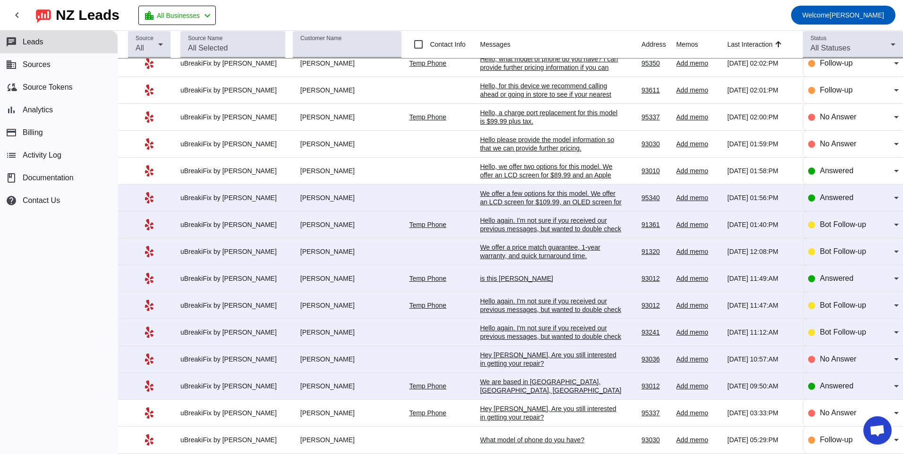
scroll to position [277, 0]
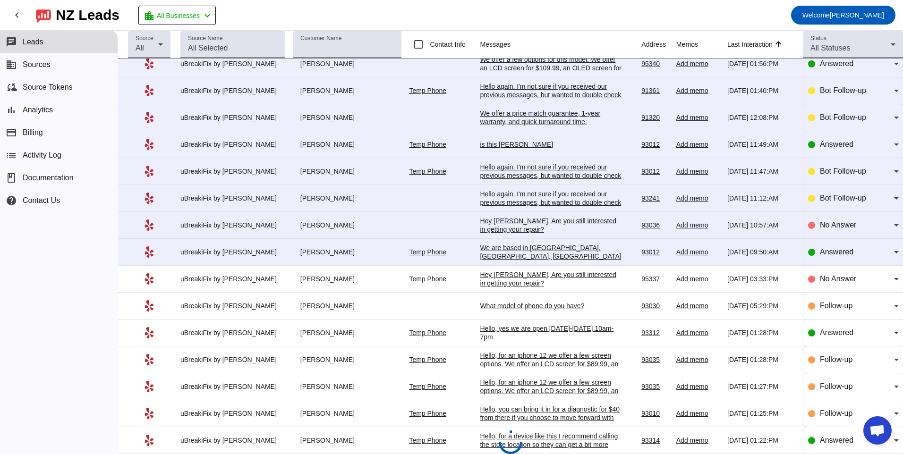
click at [495, 243] on td "We are based in [GEOGRAPHIC_DATA], [GEOGRAPHIC_DATA], [GEOGRAPHIC_DATA] and [GE…" at bounding box center [560, 252] width 161 height 27
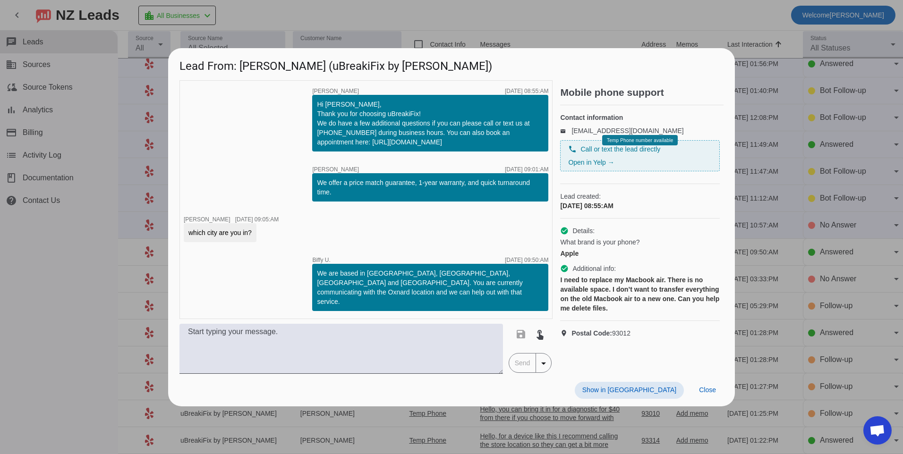
scroll to position [0, 0]
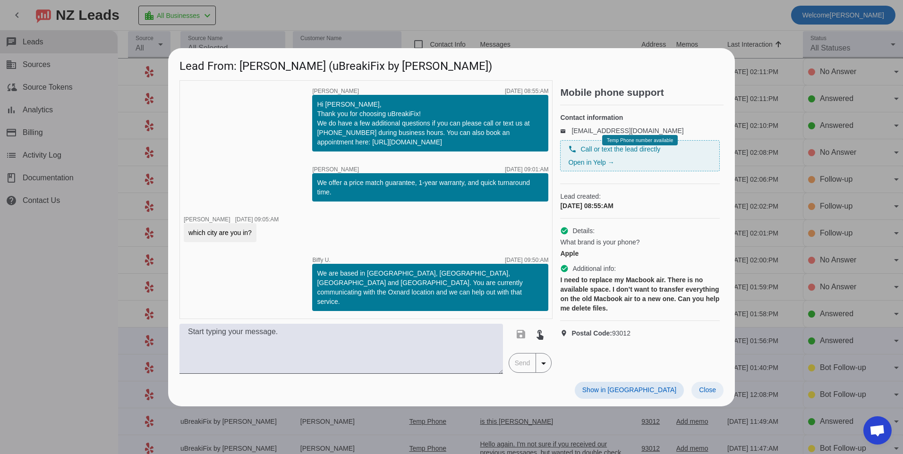
click at [707, 392] on span at bounding box center [707, 390] width 32 height 17
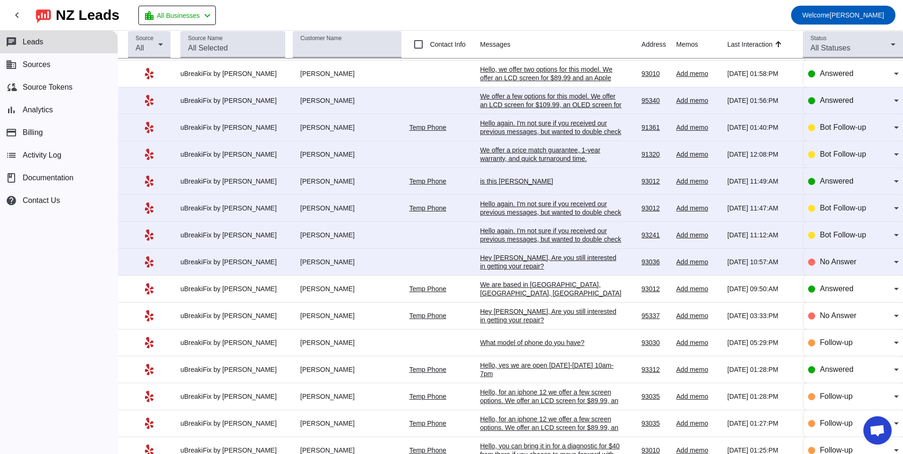
scroll to position [236, 0]
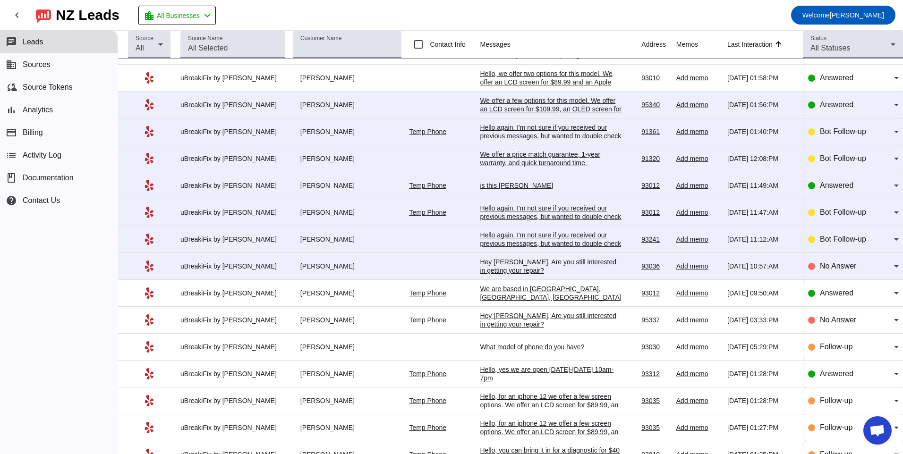
click at [523, 263] on div "Hey [PERSON_NAME], Are you still interested in getting your repair?​" at bounding box center [551, 266] width 142 height 17
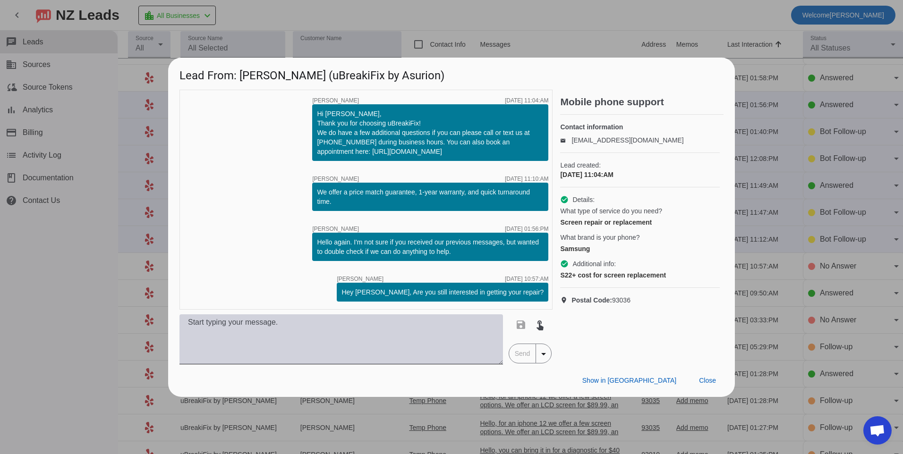
click at [417, 338] on textarea at bounding box center [340, 339] width 323 height 50
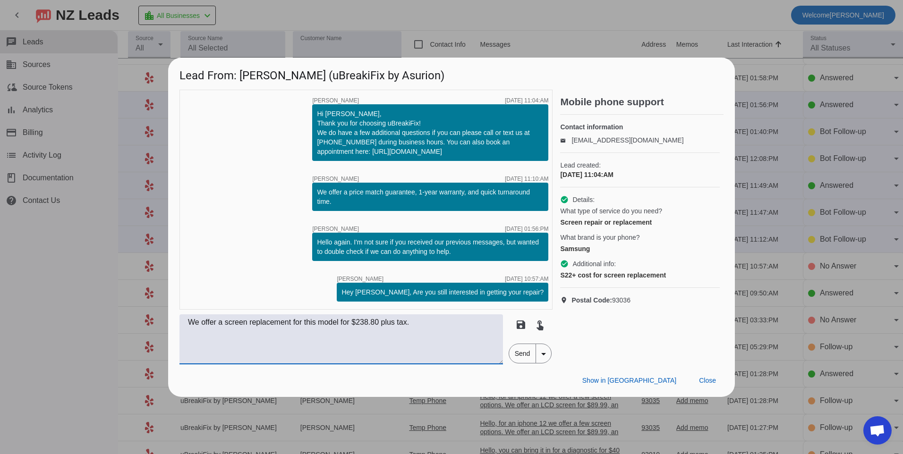
type textarea "We offer a screen replacement for this model for $238.80 plus tax."
click at [520, 358] on span "Send" at bounding box center [522, 353] width 27 height 19
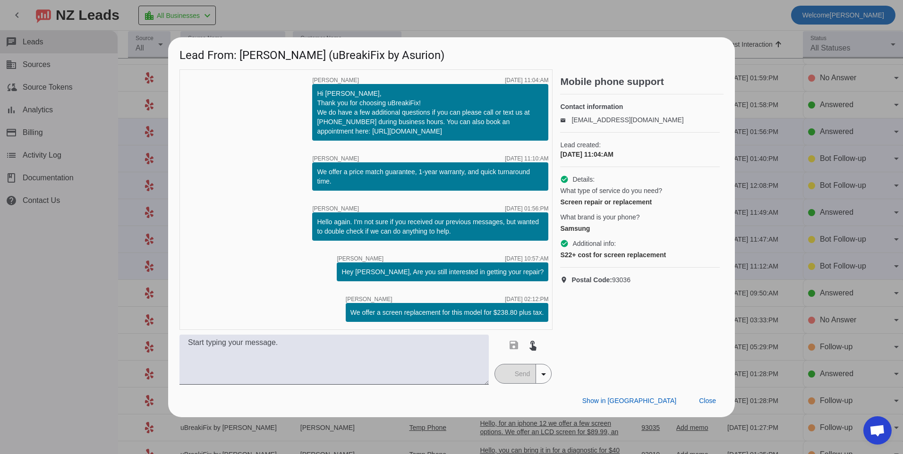
scroll to position [0, 0]
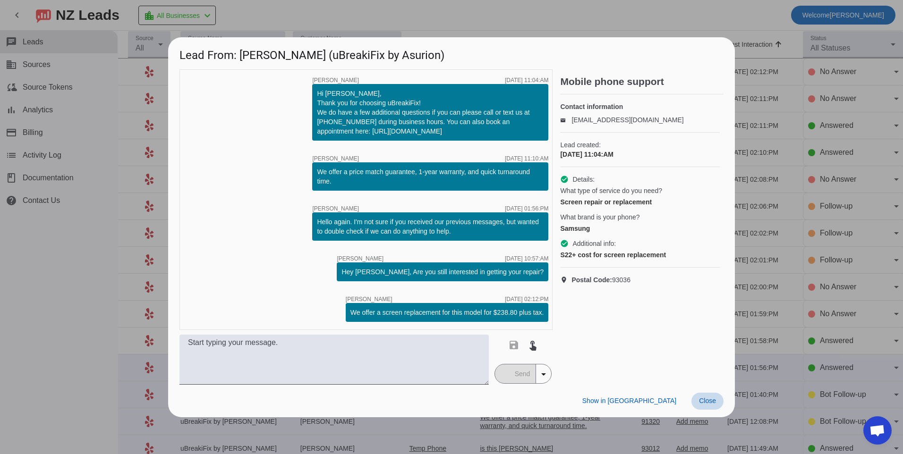
click at [705, 398] on span "Close" at bounding box center [707, 401] width 17 height 8
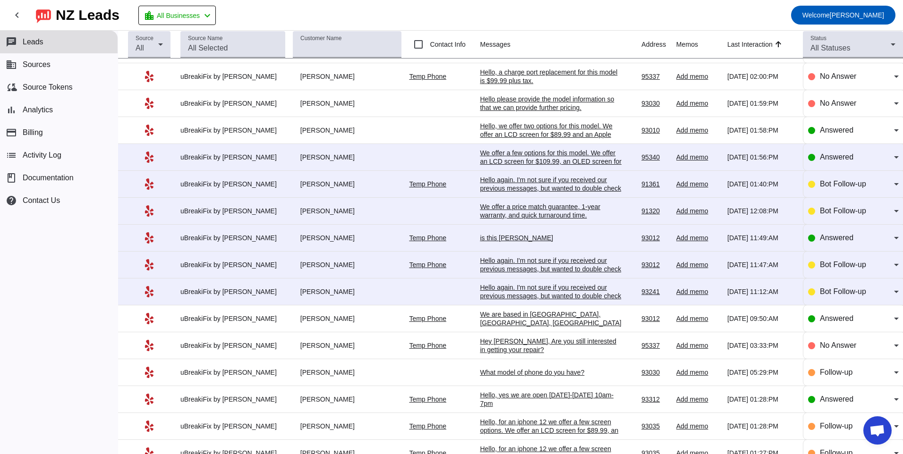
scroll to position [189, 0]
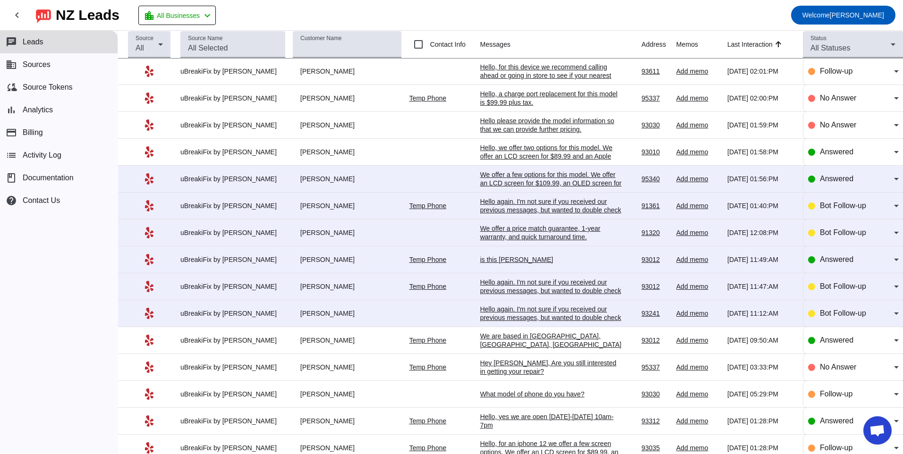
click at [558, 307] on div "Hello again. I'm not sure if you received our previous messages, but wanted to …" at bounding box center [551, 317] width 142 height 25
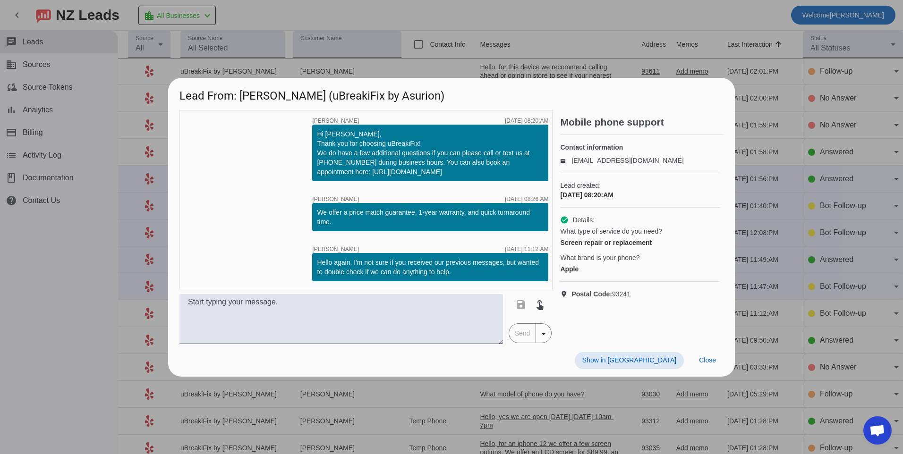
scroll to position [0, 0]
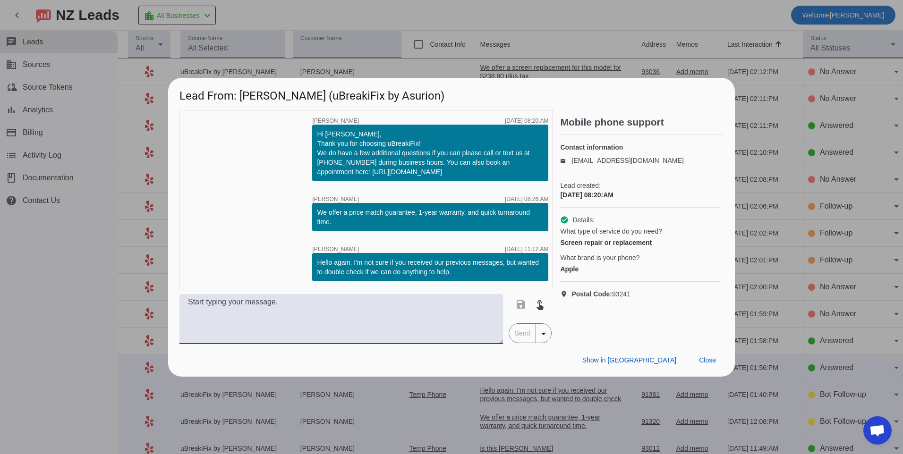
click at [432, 328] on textarea at bounding box center [340, 319] width 323 height 50
type textarea "Hello, what model of phone do you have?"
click at [525, 332] on span "Send" at bounding box center [522, 333] width 27 height 19
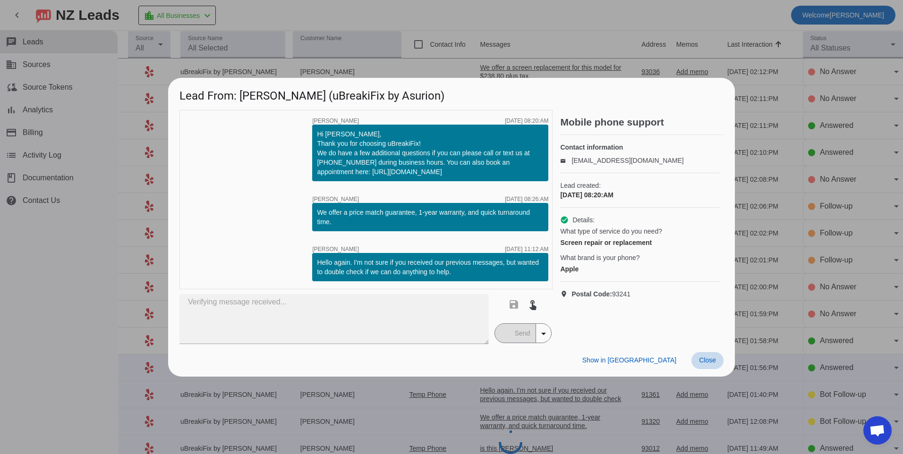
click at [700, 358] on span "Close" at bounding box center [707, 360] width 17 height 8
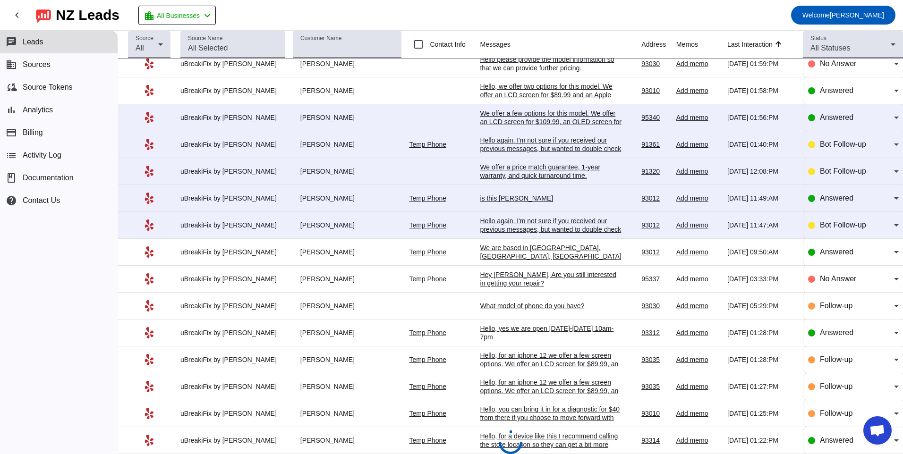
scroll to position [230, 0]
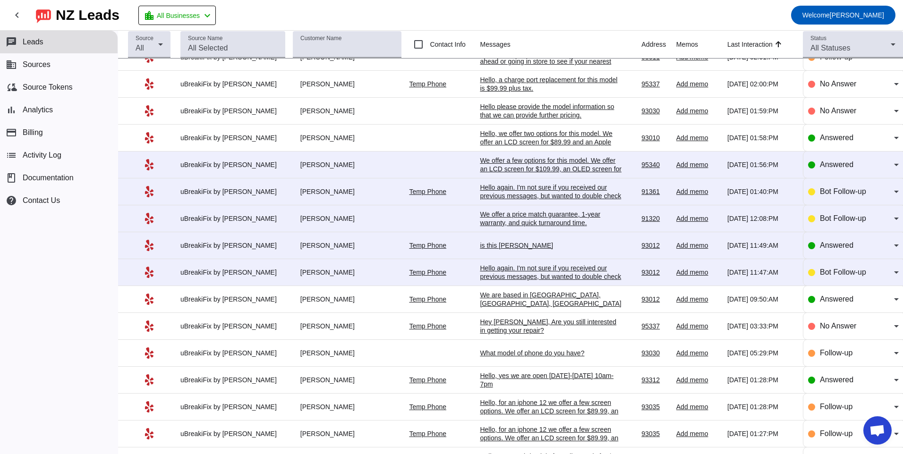
click at [488, 275] on div "Hello again. I'm not sure if you received our previous messages, but wanted to …" at bounding box center [551, 276] width 142 height 25
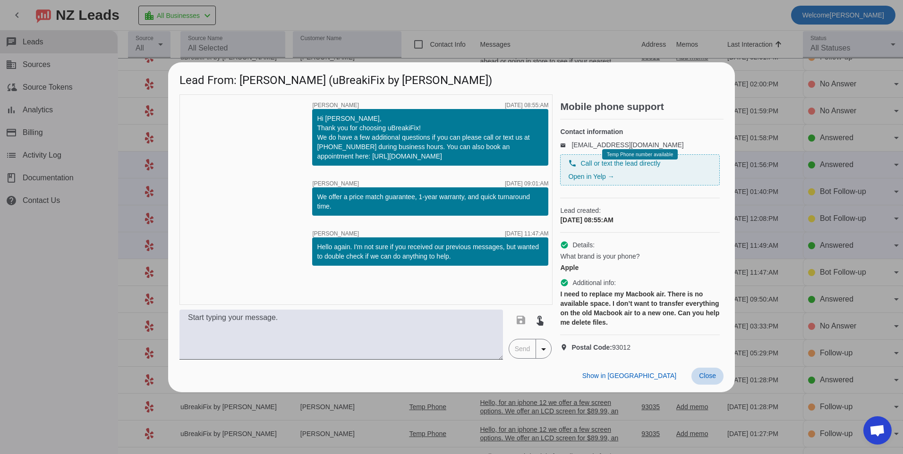
click at [706, 380] on span "Close" at bounding box center [707, 376] width 17 height 8
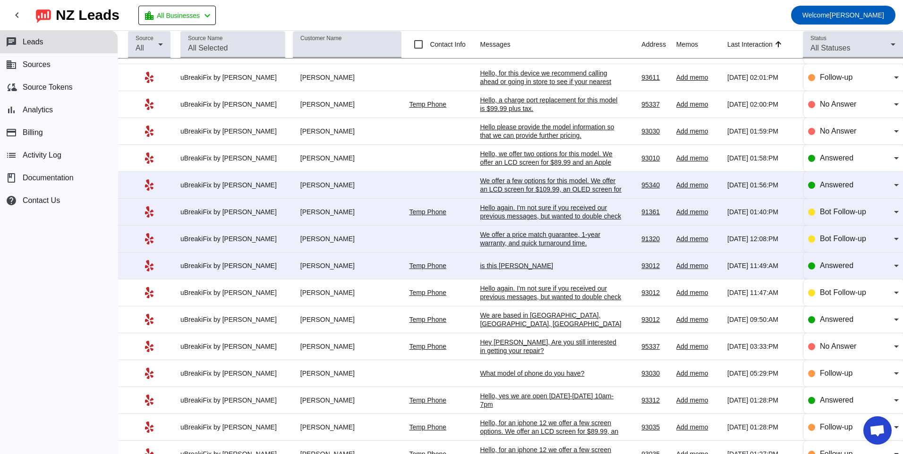
scroll to position [189, 0]
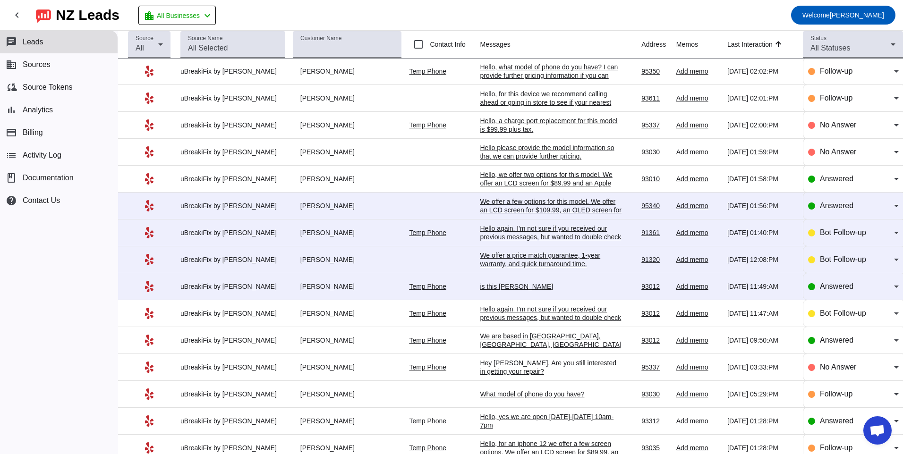
click at [480, 288] on div "is this [PERSON_NAME]" at bounding box center [551, 286] width 142 height 8
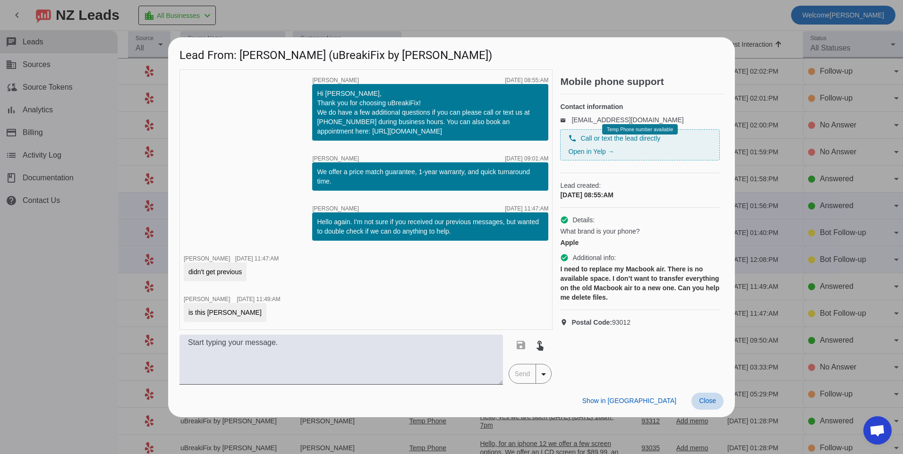
click at [698, 404] on span at bounding box center [707, 401] width 32 height 17
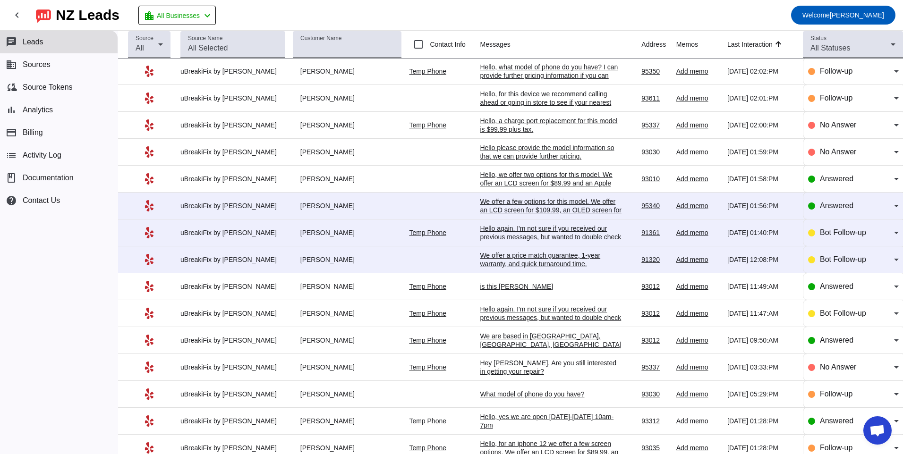
click at [520, 338] on div "We are based in [GEOGRAPHIC_DATA], [GEOGRAPHIC_DATA], [GEOGRAPHIC_DATA] and [GE…" at bounding box center [551, 353] width 142 height 42
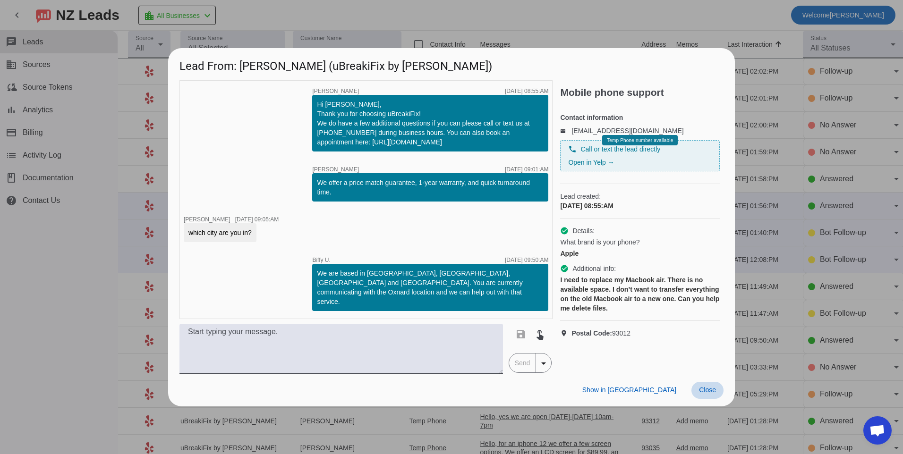
click at [700, 391] on span at bounding box center [707, 390] width 32 height 17
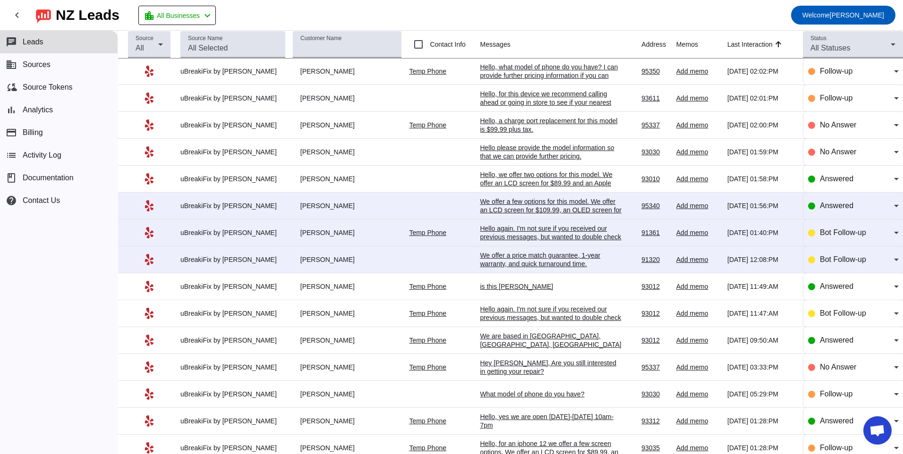
click at [525, 257] on div "We offer a price match guarantee, 1-year warranty, and quick turnaround time.​" at bounding box center [551, 259] width 142 height 17
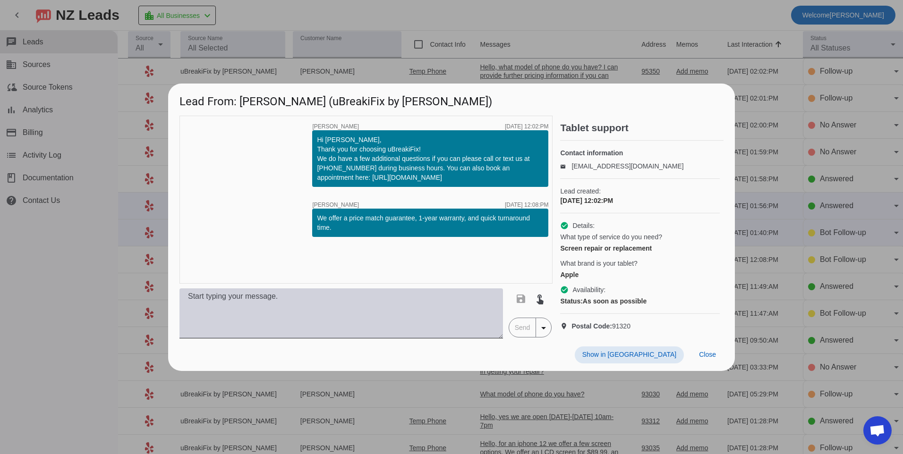
click at [439, 316] on textarea at bounding box center [340, 313] width 323 height 50
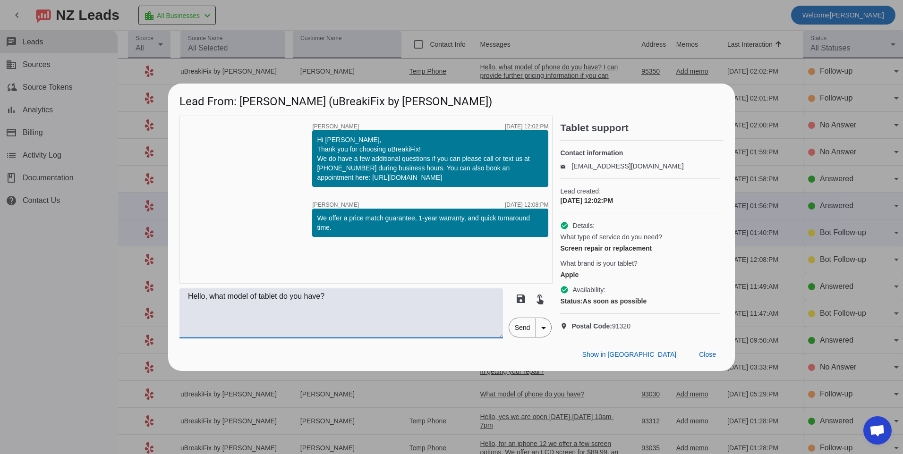
scroll to position [0, 0]
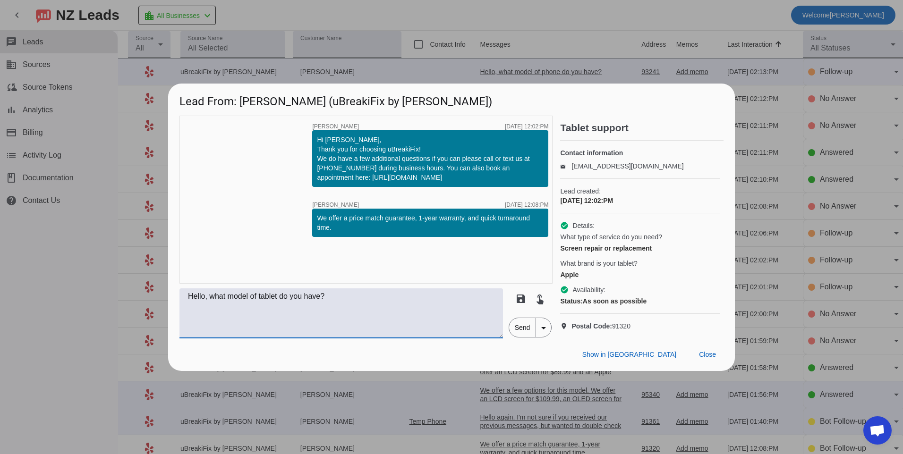
type textarea "Hello, what model of tablet do you have?"
click at [520, 332] on span "Send" at bounding box center [522, 327] width 27 height 19
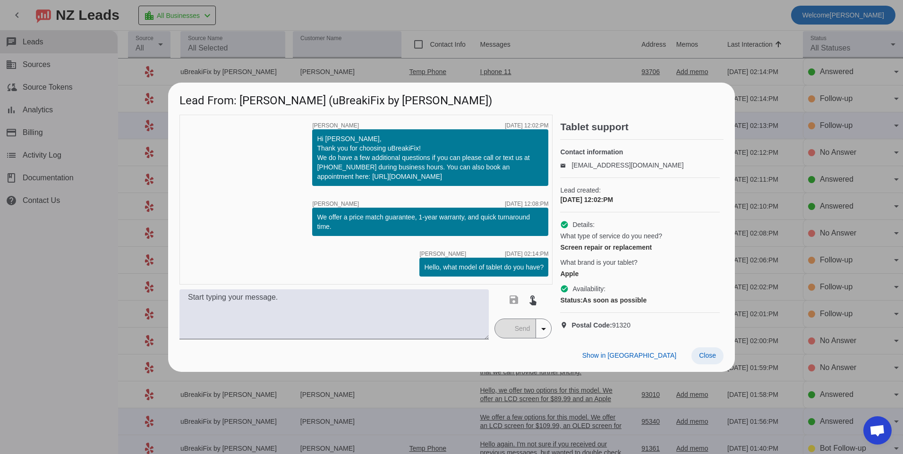
click at [709, 364] on span at bounding box center [707, 355] width 32 height 17
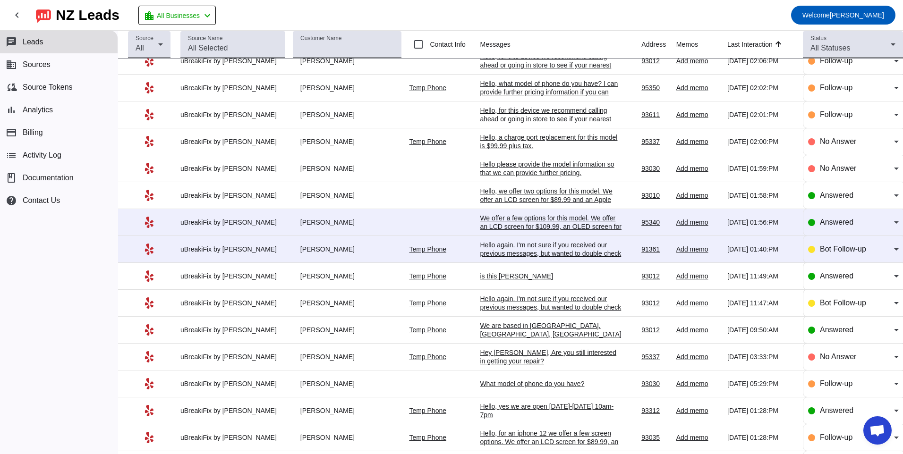
scroll to position [183, 0]
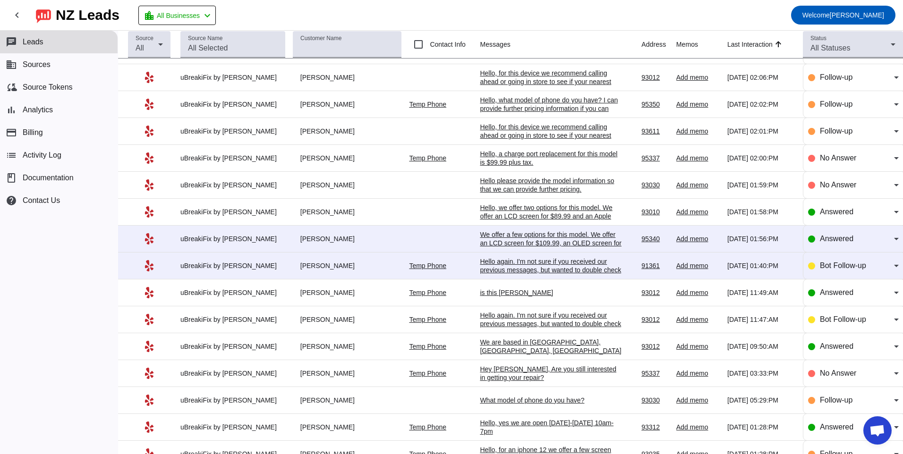
click at [490, 266] on div "Hello again. I'm not sure if you received our previous messages, but wanted to …" at bounding box center [551, 269] width 142 height 25
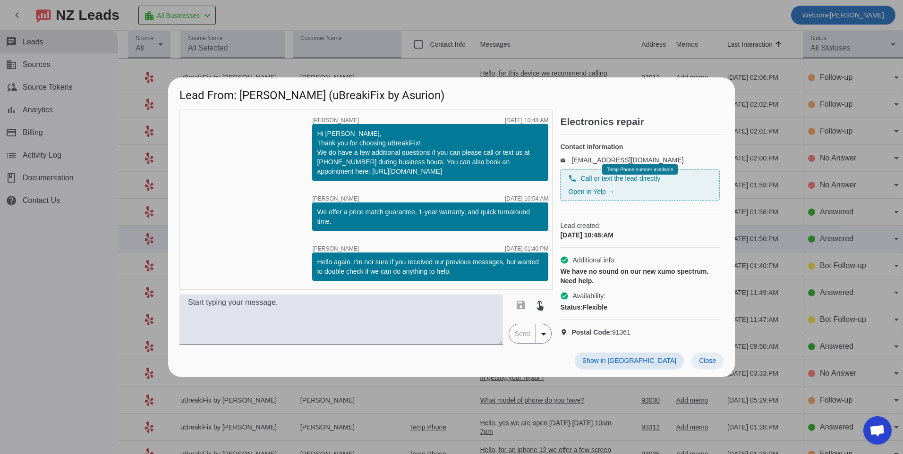
click at [712, 370] on span at bounding box center [707, 361] width 32 height 17
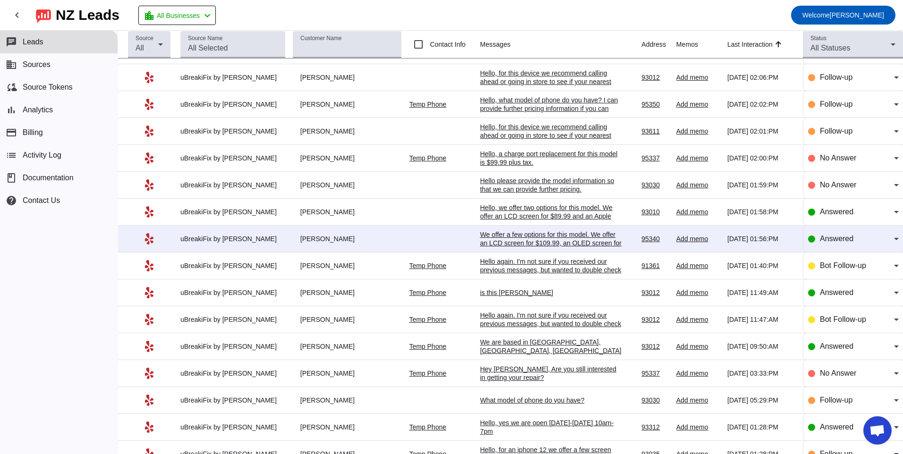
click at [503, 242] on div "We offer a few options for this model. We offer an LCD screen for $109.99, an O…" at bounding box center [551, 247] width 142 height 34
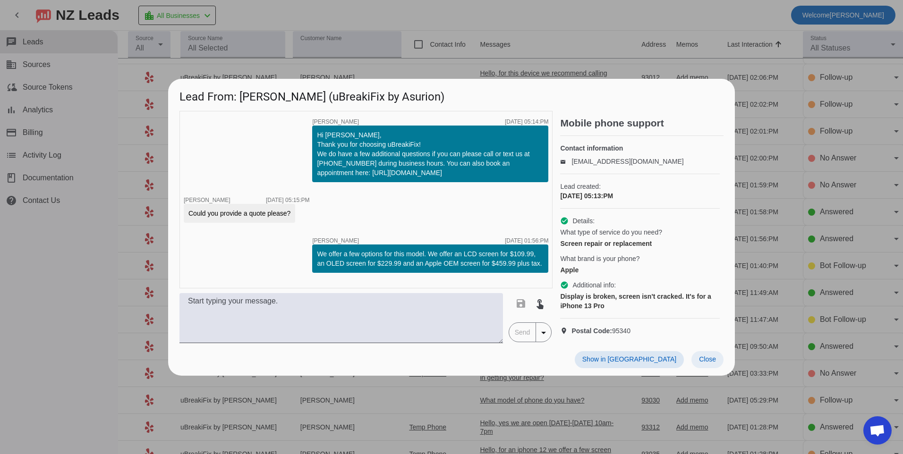
click at [703, 363] on span "Close" at bounding box center [707, 360] width 17 height 8
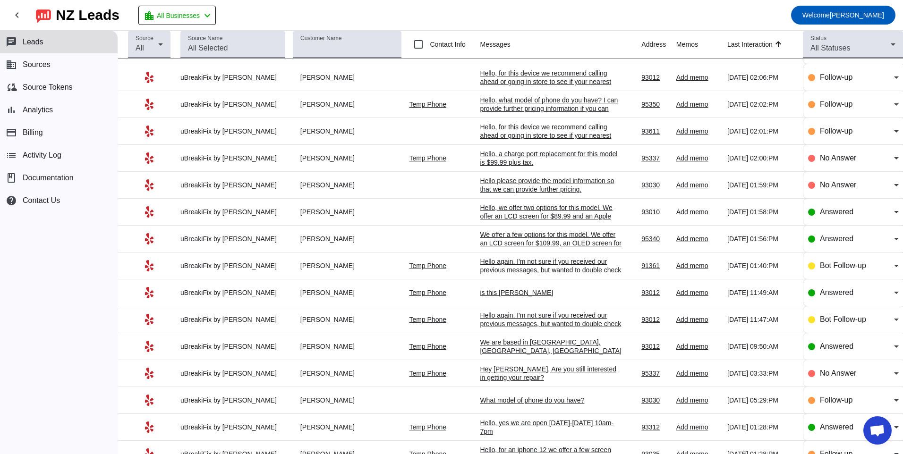
scroll to position [0, 0]
